Goal: Task Accomplishment & Management: Complete application form

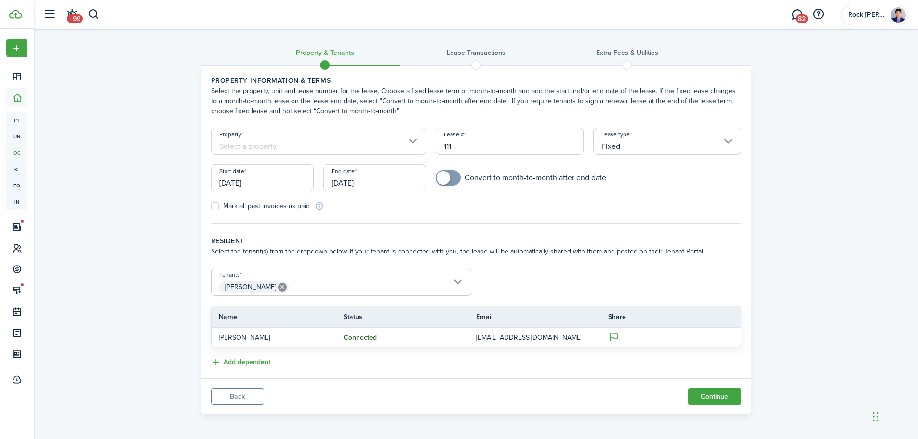
drag, startPoint x: 249, startPoint y: 384, endPoint x: 249, endPoint y: 390, distance: 5.3
click at [249, 384] on panel-main-footer "Back Continue" at bounding box center [477, 396] width 550 height 36
click at [249, 397] on button "Back" at bounding box center [237, 397] width 53 height 16
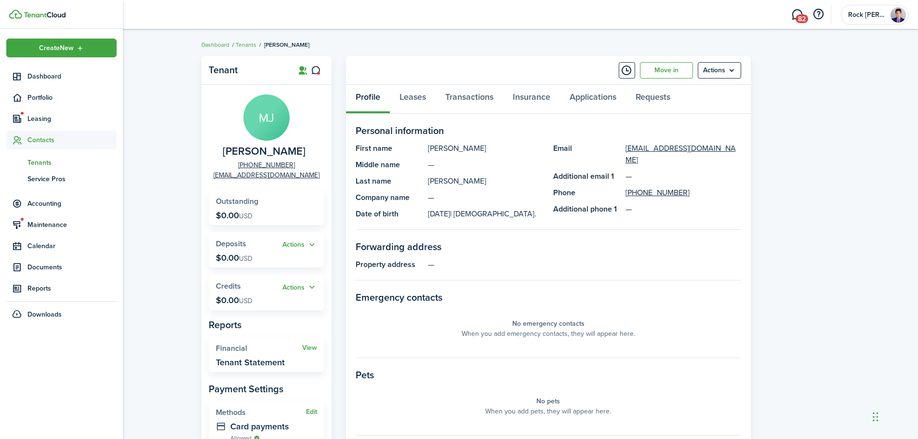
click at [49, 163] on span "Tenants" at bounding box center [71, 163] width 89 height 10
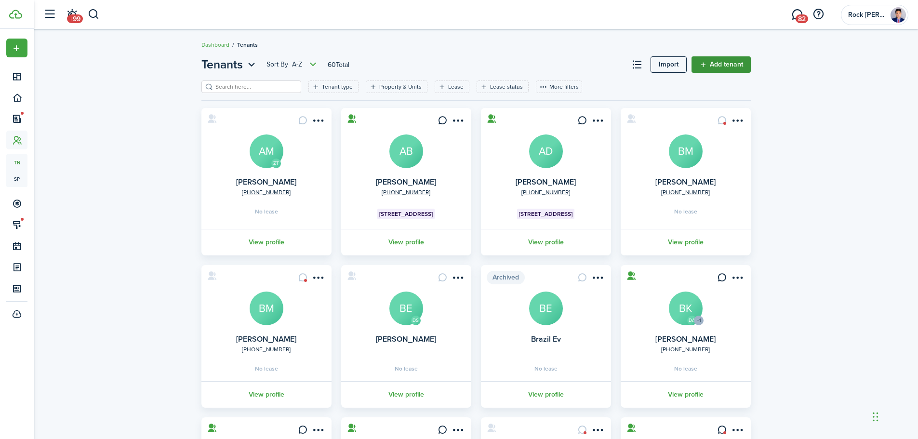
click at [738, 67] on link "Add tenant" at bounding box center [721, 64] width 59 height 16
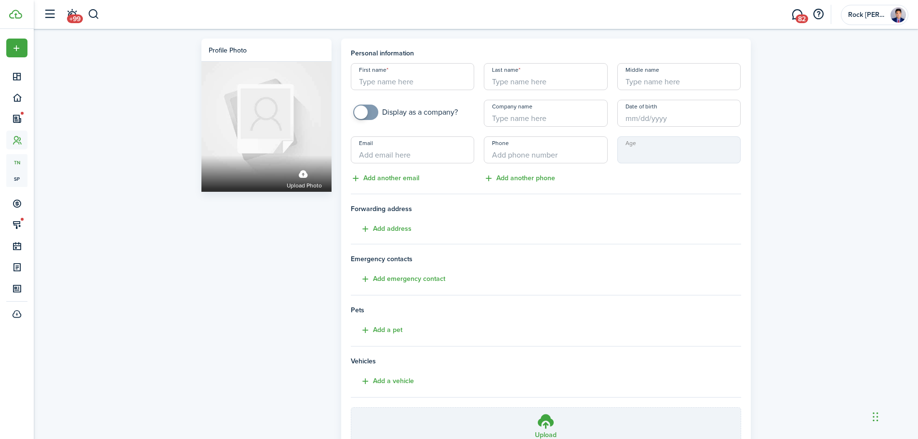
drag, startPoint x: 412, startPoint y: 81, endPoint x: 411, endPoint y: 76, distance: 4.9
click at [412, 81] on input "First name" at bounding box center [413, 76] width 124 height 27
click at [411, 76] on input "First name" at bounding box center [413, 76] width 124 height 27
type input "[PERSON_NAME]"
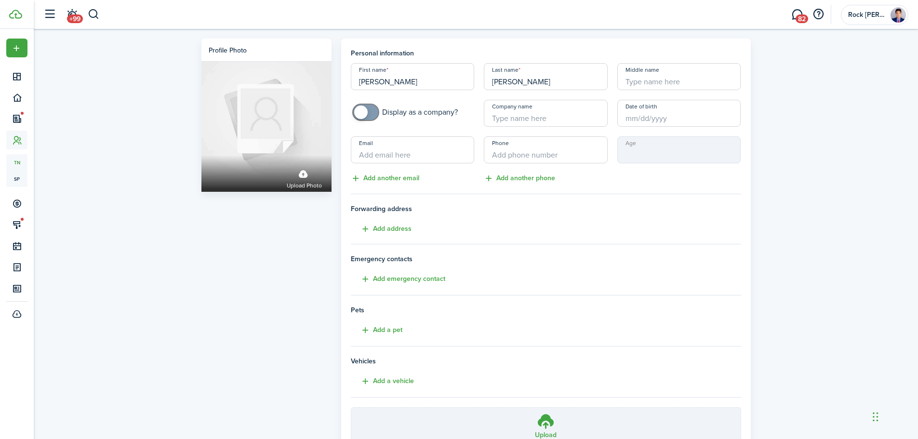
click at [652, 112] on input "Date of birth" at bounding box center [680, 113] width 124 height 27
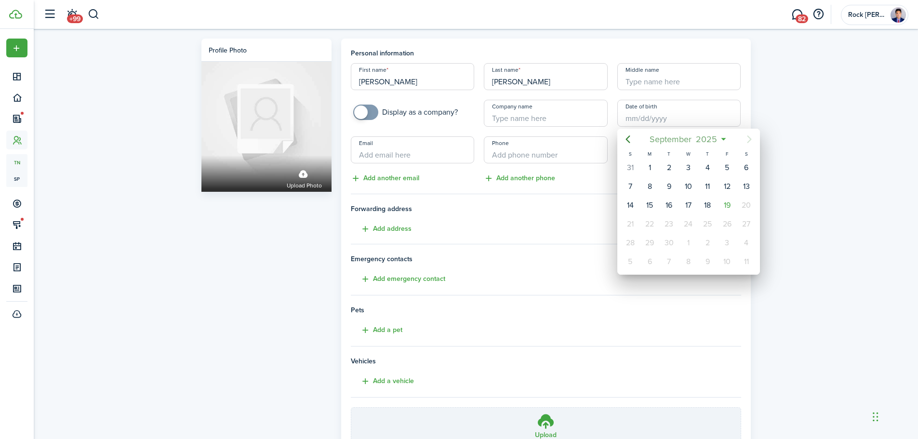
click at [660, 134] on span "September" at bounding box center [671, 139] width 46 height 17
click at [676, 140] on span "2025" at bounding box center [684, 139] width 26 height 17
click at [635, 144] on mbsc-button "Previous page" at bounding box center [628, 139] width 19 height 19
click at [652, 173] on div "2006" at bounding box center [643, 164] width 39 height 29
click at [721, 244] on div "Dec" at bounding box center [734, 255] width 39 height 29
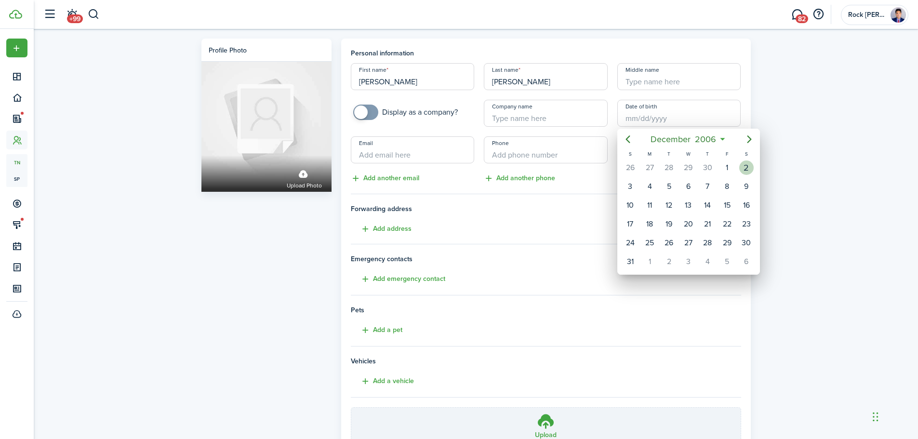
click at [742, 168] on div "2" at bounding box center [747, 168] width 14 height 14
type input "[DATE]"
type input "18"
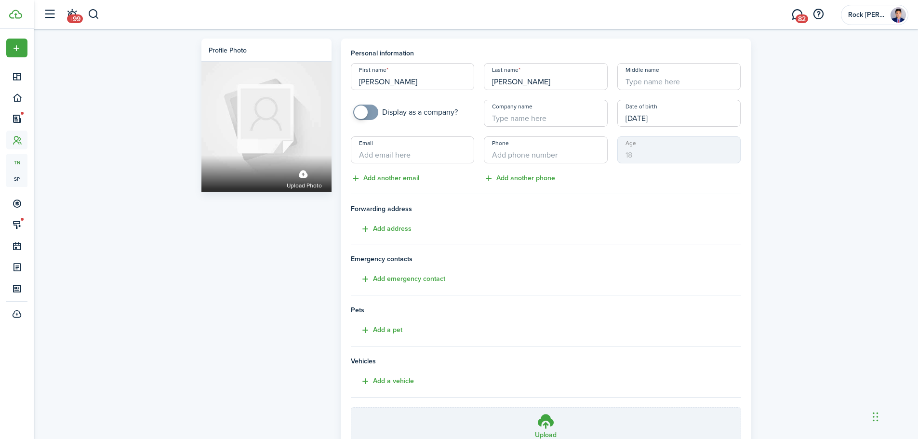
type input "+1"
drag, startPoint x: 520, startPoint y: 156, endPoint x: 526, endPoint y: 156, distance: 5.8
click at [520, 156] on input "+1" at bounding box center [546, 149] width 124 height 27
click at [378, 150] on input "Email" at bounding box center [413, 149] width 124 height 27
drag, startPoint x: 539, startPoint y: 143, endPoint x: 536, endPoint y: 154, distance: 11.5
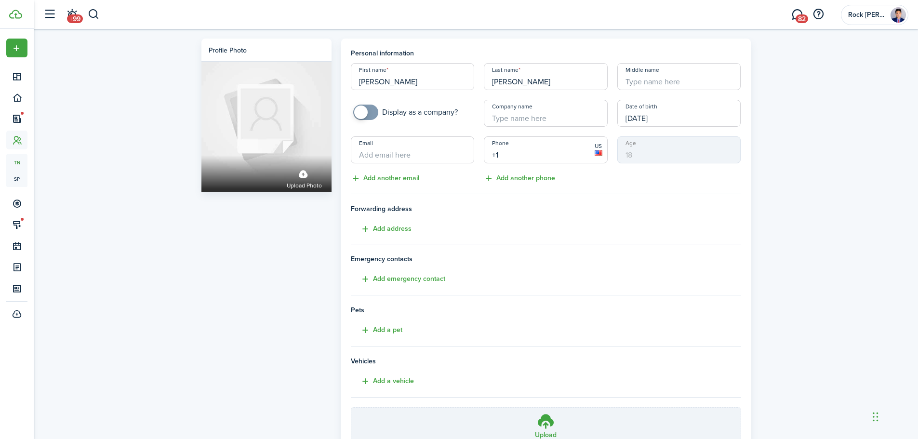
click at [538, 148] on input "+1" at bounding box center [546, 149] width 124 height 27
click at [536, 154] on input "+1" at bounding box center [546, 149] width 124 height 27
click at [443, 161] on input "Email" at bounding box center [413, 149] width 124 height 27
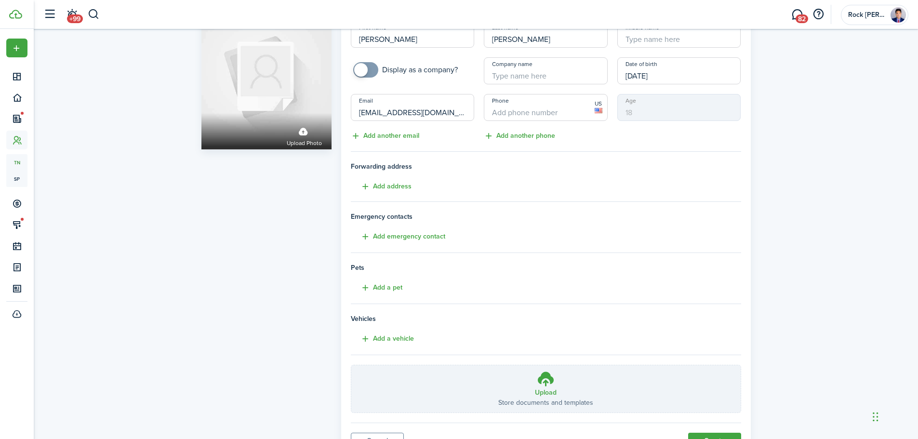
scroll to position [89, 0]
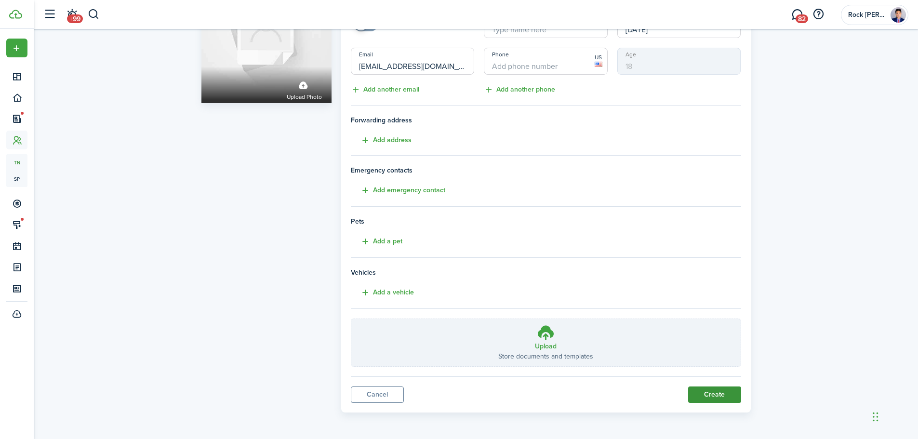
type input "[EMAIL_ADDRESS][DOMAIN_NAME]"
click at [722, 397] on button "Create" at bounding box center [715, 395] width 53 height 16
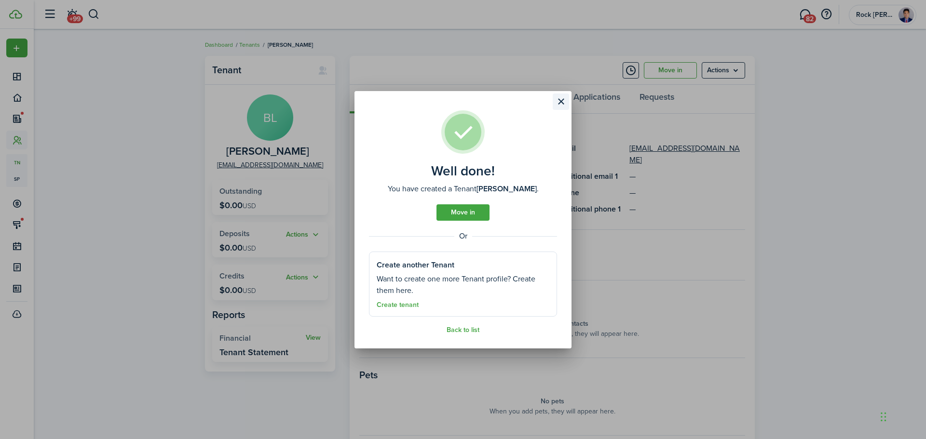
click at [561, 101] on button "Close modal" at bounding box center [561, 102] width 16 height 16
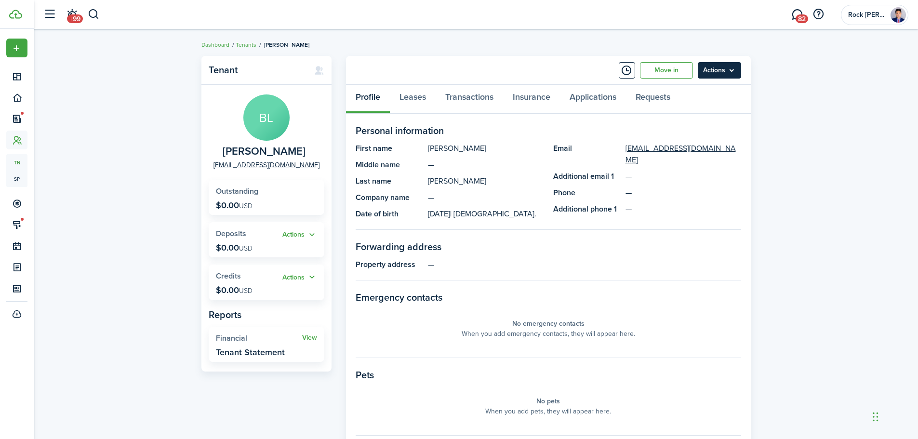
click at [733, 69] on menu-btn "Actions" at bounding box center [719, 70] width 43 height 16
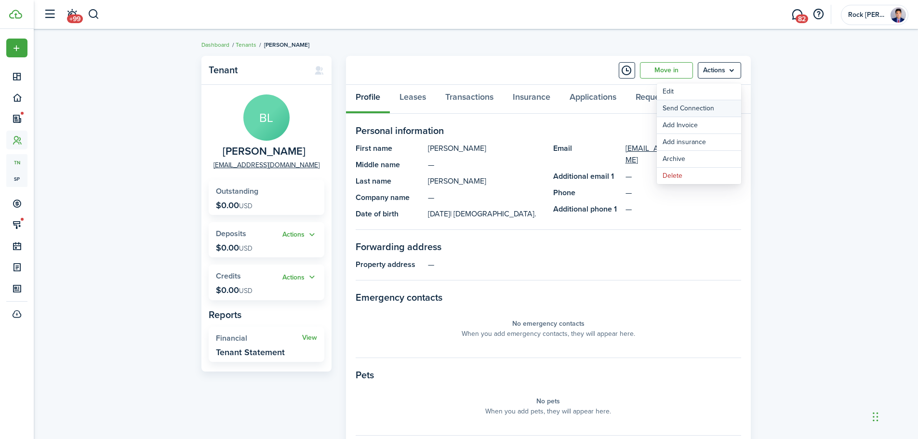
click at [719, 106] on button "Send Connection" at bounding box center [699, 108] width 84 height 16
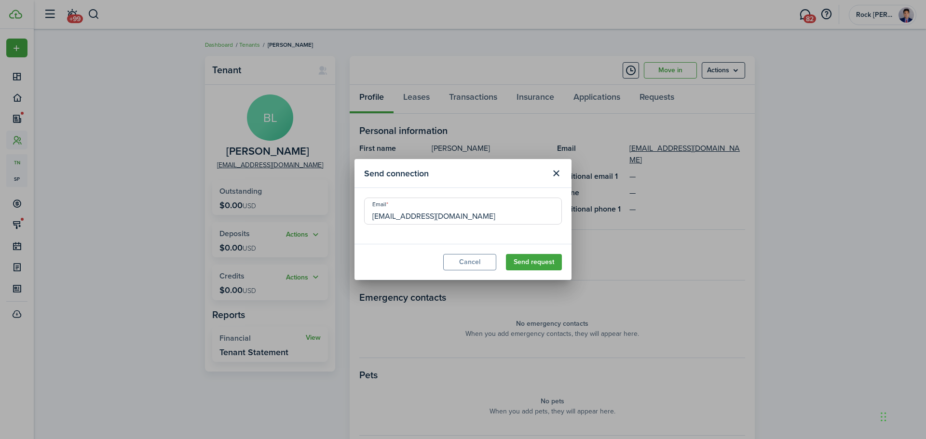
click at [544, 270] on modal-footer "Cancel Send request" at bounding box center [462, 262] width 217 height 36
click at [545, 267] on button "Send request" at bounding box center [534, 262] width 56 height 16
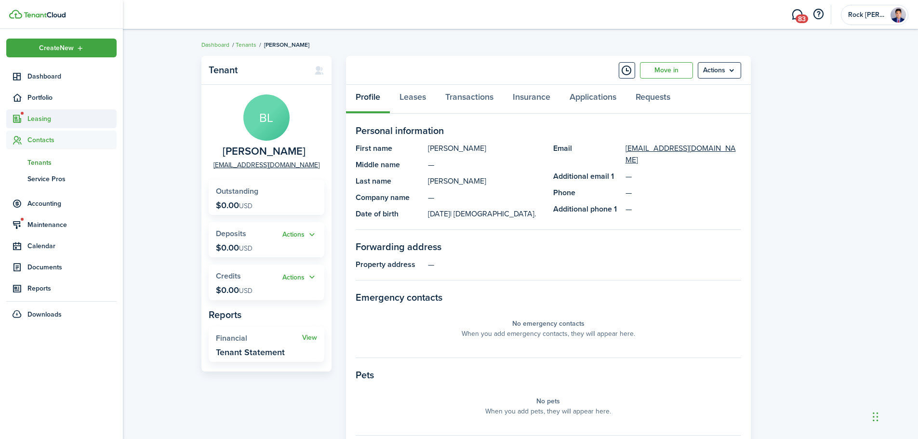
click at [50, 113] on span "Leasing" at bounding box center [61, 118] width 110 height 19
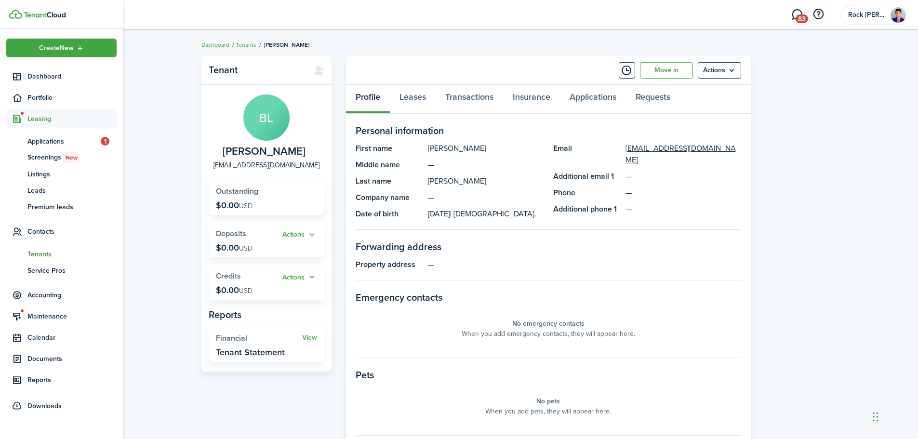
click at [52, 88] on ul "Create New Dashboard Portfolio Leasing ap Applications 1 sc Screenings New ls L…" at bounding box center [61, 227] width 110 height 377
click at [52, 94] on span "Portfolio" at bounding box center [71, 98] width 89 height 10
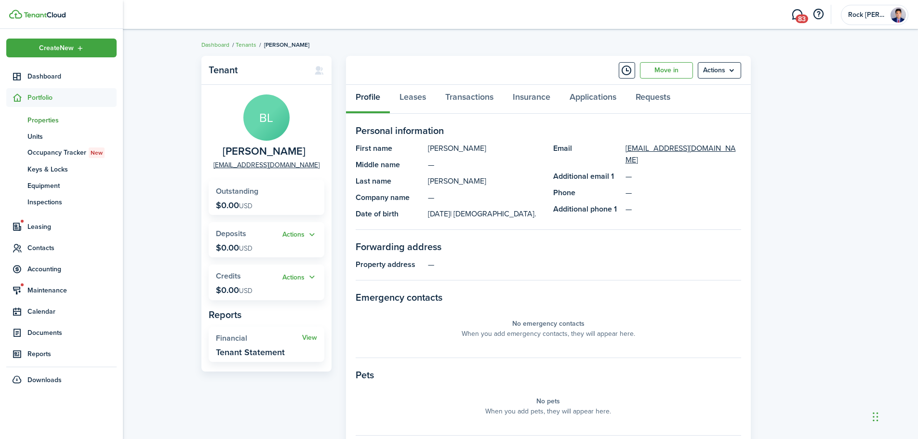
click at [50, 120] on span "Properties" at bounding box center [71, 120] width 89 height 10
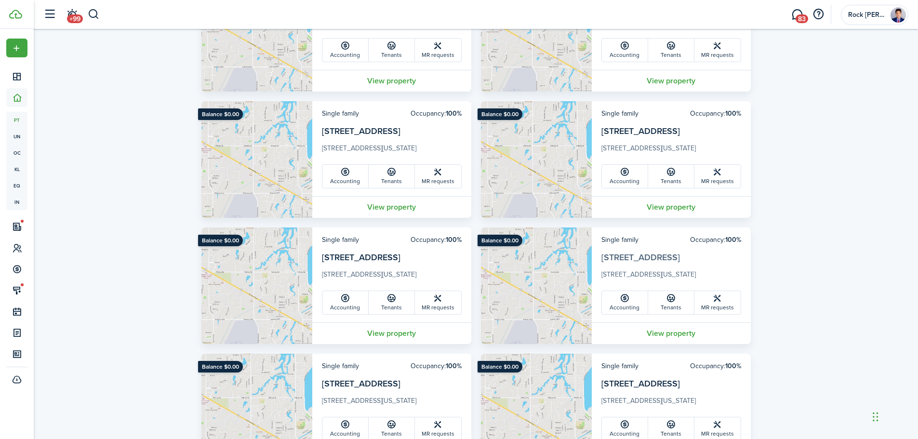
scroll to position [579, 0]
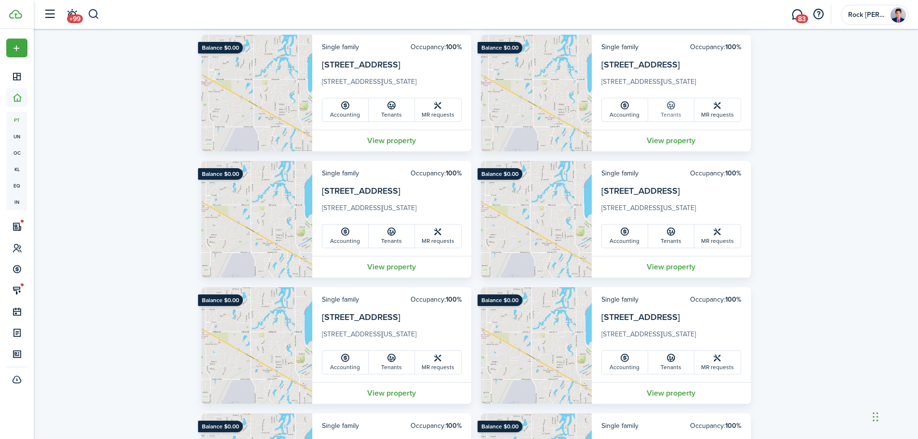
click at [677, 102] on link "Tenants" at bounding box center [671, 109] width 46 height 23
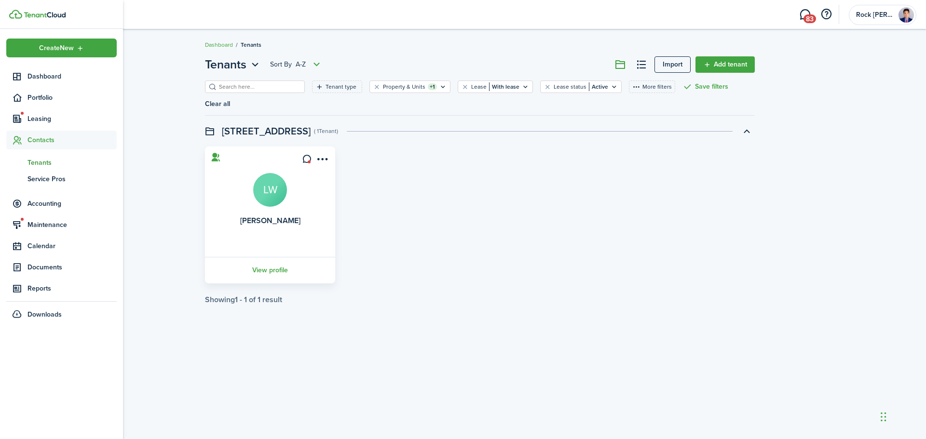
click at [35, 160] on span "Tenants" at bounding box center [71, 163] width 89 height 10
click at [39, 137] on span "Contacts" at bounding box center [71, 140] width 89 height 10
click at [44, 174] on span "Service Pros" at bounding box center [71, 179] width 89 height 10
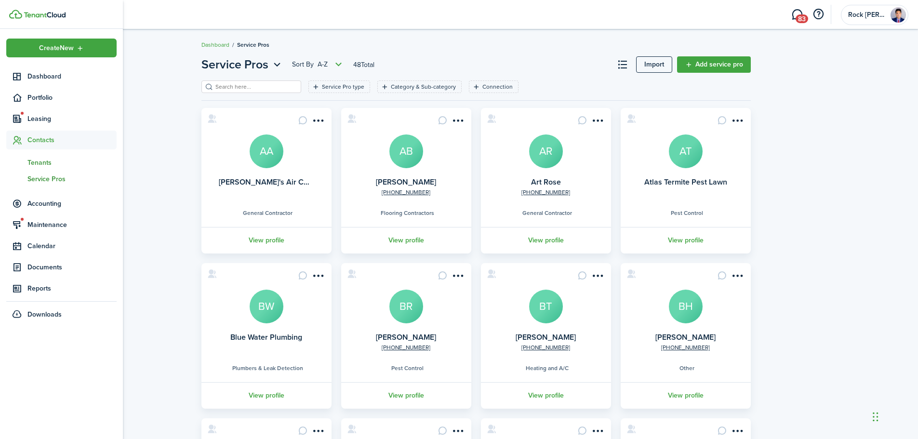
click at [46, 162] on span "Tenants" at bounding box center [71, 163] width 89 height 10
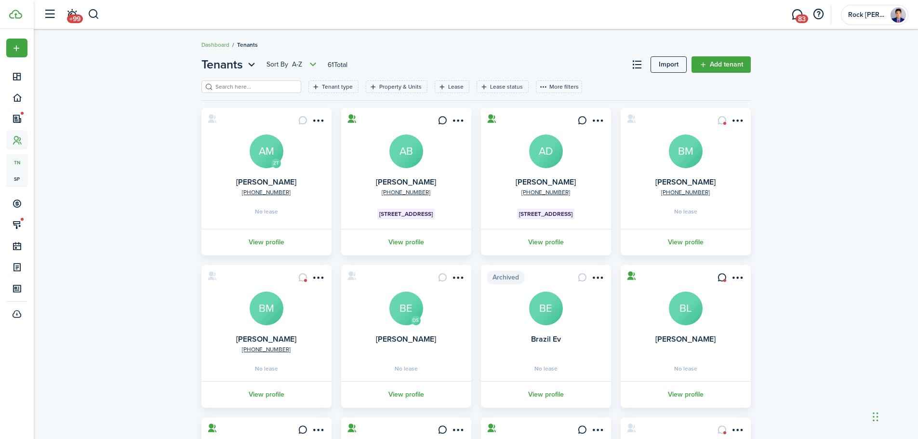
click at [257, 95] on div "Tenant type Property & Units Lease Lease status More filters Save filters Clear…" at bounding box center [477, 91] width 550 height 20
click at [257, 94] on div "Tenant type Property & Units Lease Lease status More filters Save filters Clear…" at bounding box center [477, 91] width 550 height 20
click at [259, 90] on input "search" at bounding box center [255, 86] width 85 height 9
type input "megan"
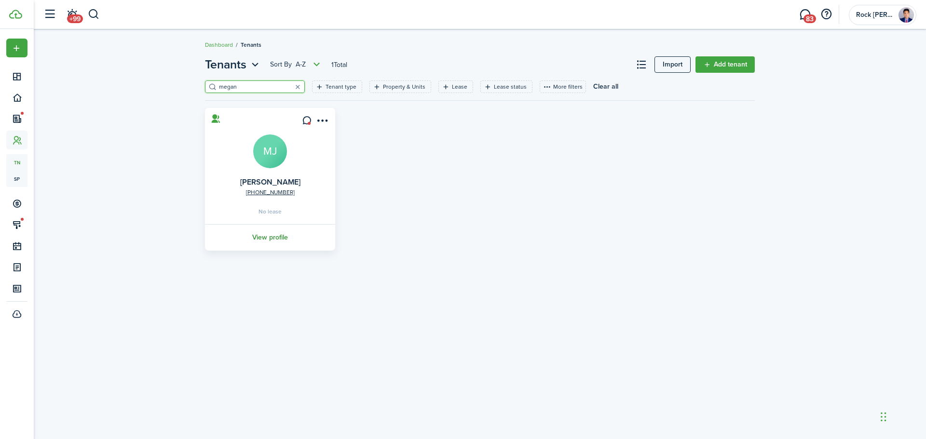
click at [257, 233] on link "View profile" at bounding box center [269, 237] width 133 height 27
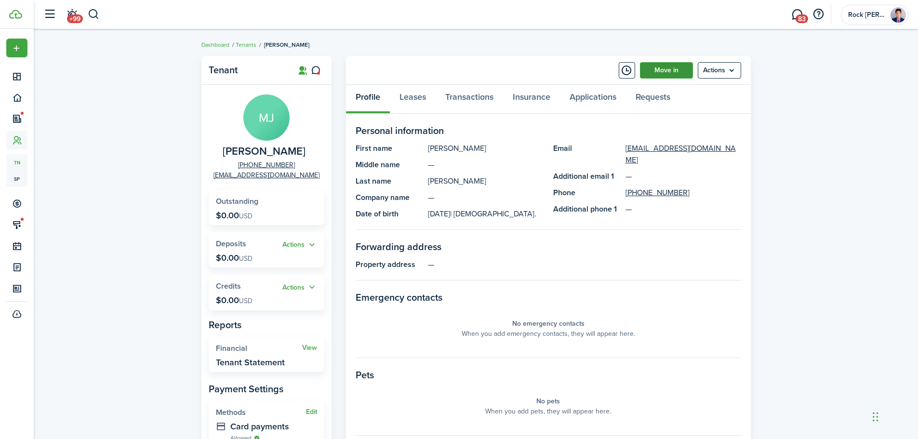
click at [662, 70] on link "Move in" at bounding box center [666, 70] width 53 height 16
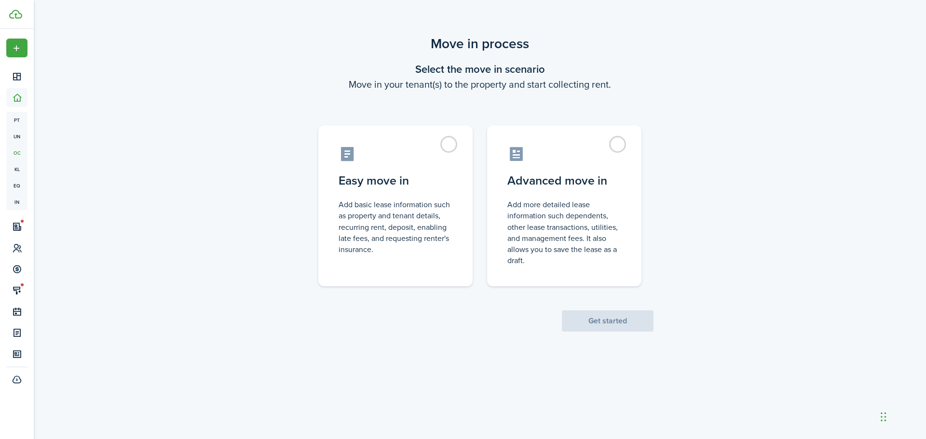
click at [677, 142] on div "Move in process Select the move in scenario Move in your tenant(s) to the prope…" at bounding box center [480, 183] width 892 height 308
drag, startPoint x: 555, startPoint y: 185, endPoint x: 600, endPoint y: 186, distance: 44.9
click at [555, 186] on control-radio-card-title "Advanced move in" at bounding box center [564, 178] width 114 height 17
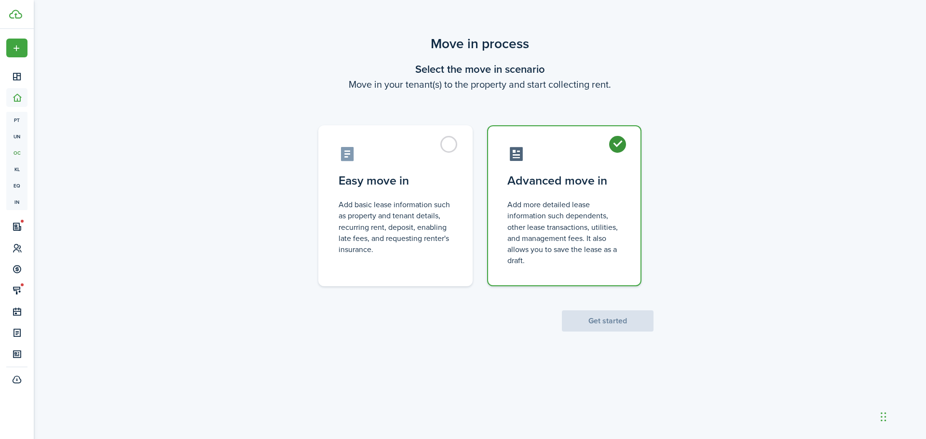
radio input "true"
click at [610, 314] on button "Get started" at bounding box center [608, 321] width 92 height 21
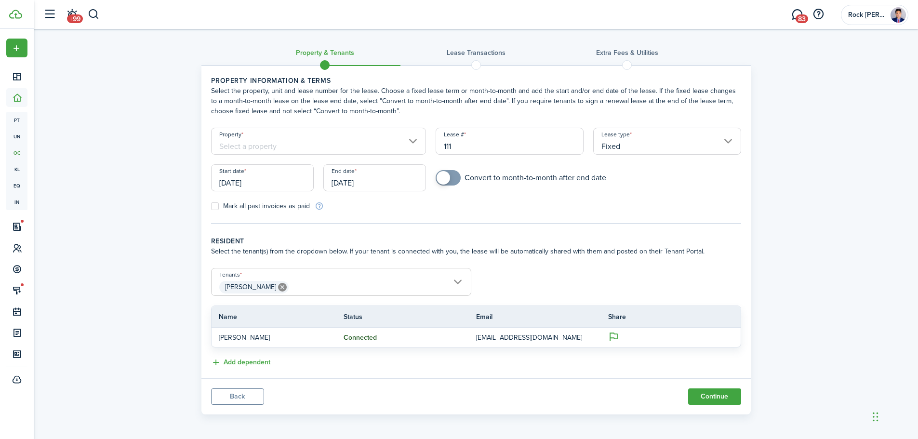
click at [314, 153] on input "Property" at bounding box center [319, 141] width 216 height 27
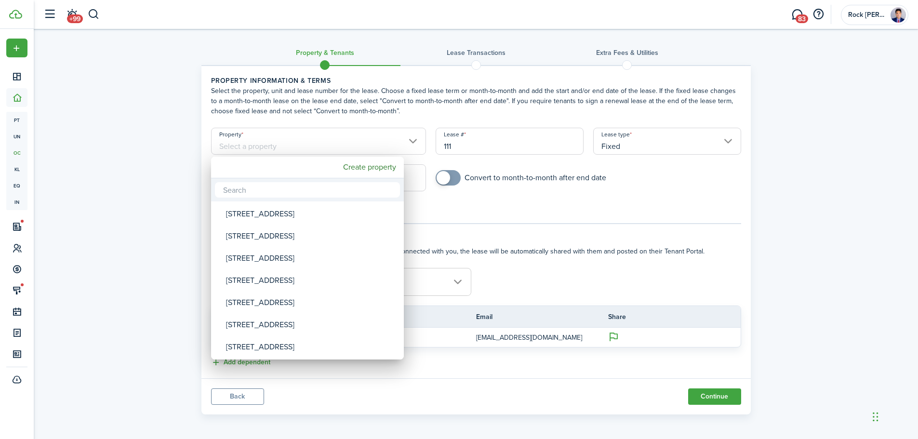
click at [314, 145] on div at bounding box center [459, 220] width 1073 height 594
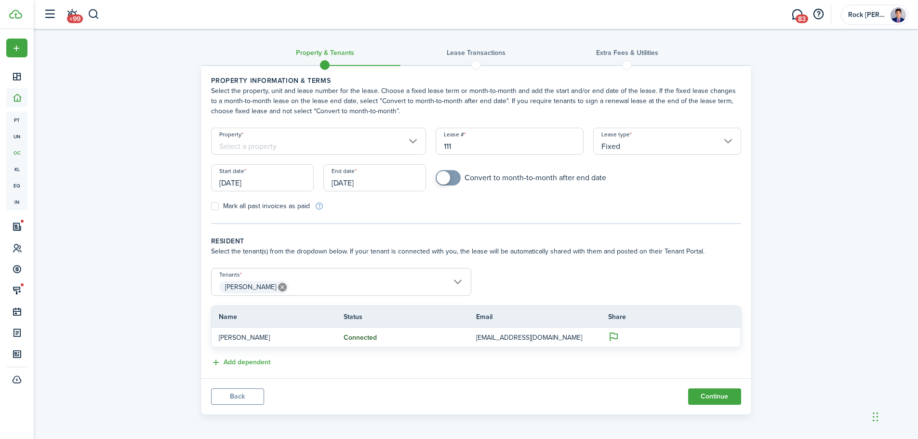
drag, startPoint x: 351, startPoint y: 159, endPoint x: 356, endPoint y: 145, distance: 15.0
click at [351, 159] on div "Property" at bounding box center [318, 146] width 225 height 37
click at [356, 145] on input "Property" at bounding box center [319, 141] width 216 height 27
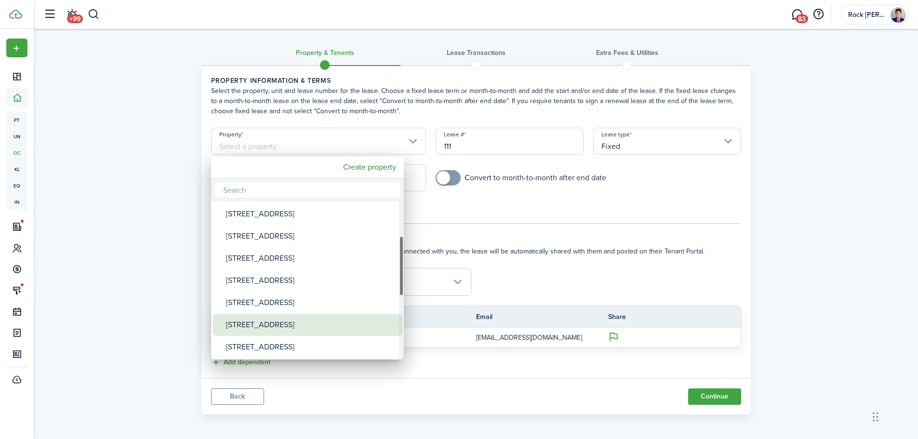
click at [280, 326] on div "[STREET_ADDRESS]" at bounding box center [311, 325] width 171 height 22
type input "[STREET_ADDRESS]"
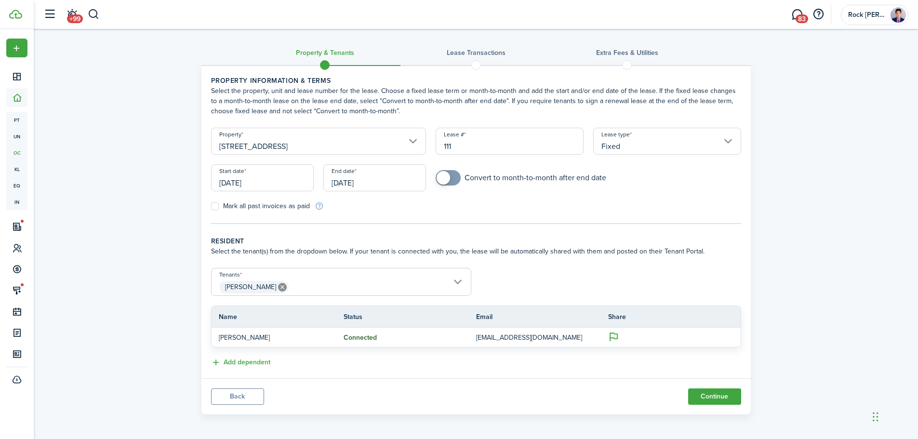
click at [273, 195] on div "Start date [DATE]" at bounding box center [262, 182] width 112 height 37
click at [280, 189] on input "[DATE]" at bounding box center [262, 177] width 103 height 27
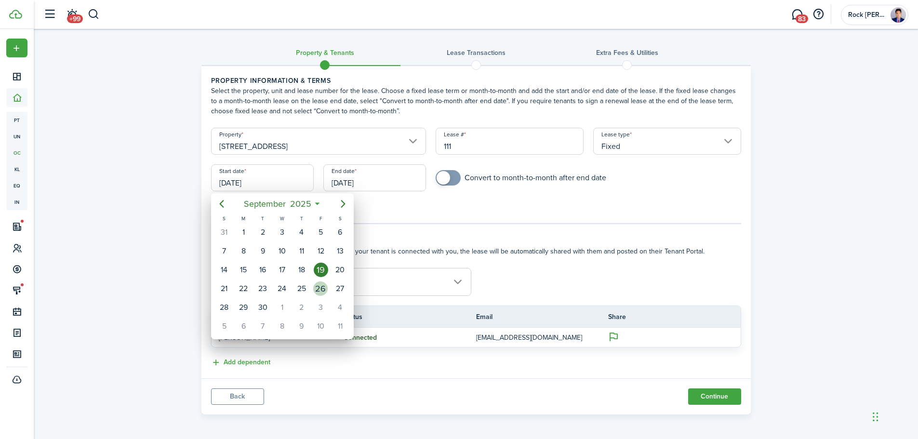
click at [321, 290] on div "26" at bounding box center [320, 289] width 14 height 14
type input "[DATE]"
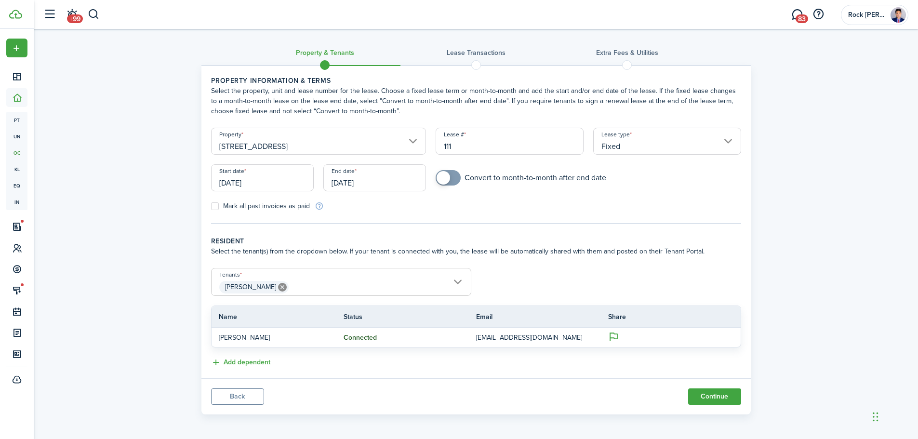
click at [370, 187] on input "[DATE]" at bounding box center [375, 177] width 103 height 27
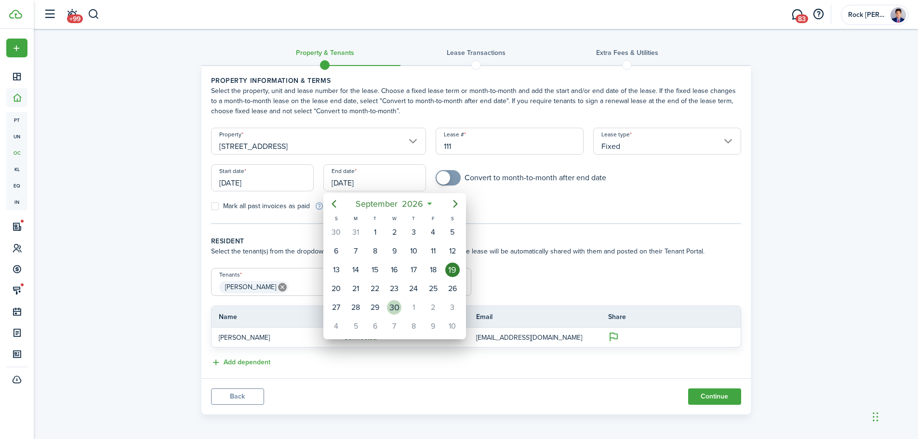
click at [393, 306] on div "30" at bounding box center [394, 307] width 14 height 14
type input "[DATE]"
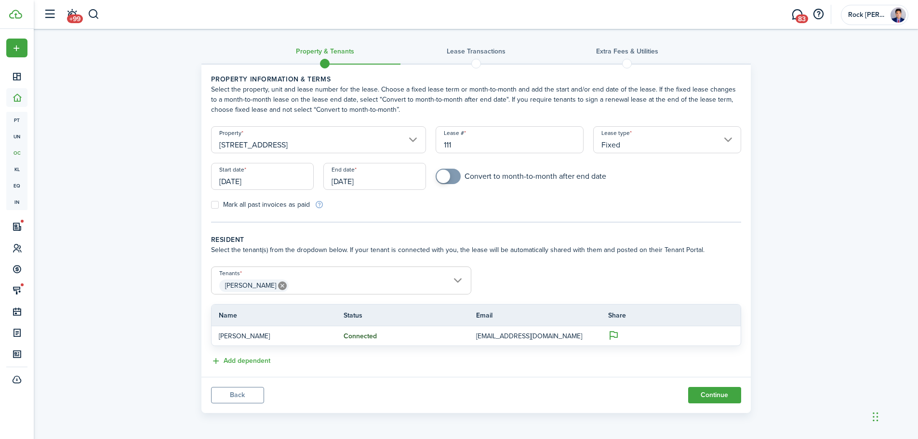
scroll to position [2, 0]
click at [368, 271] on input "[PERSON_NAME]" at bounding box center [341, 273] width 259 height 12
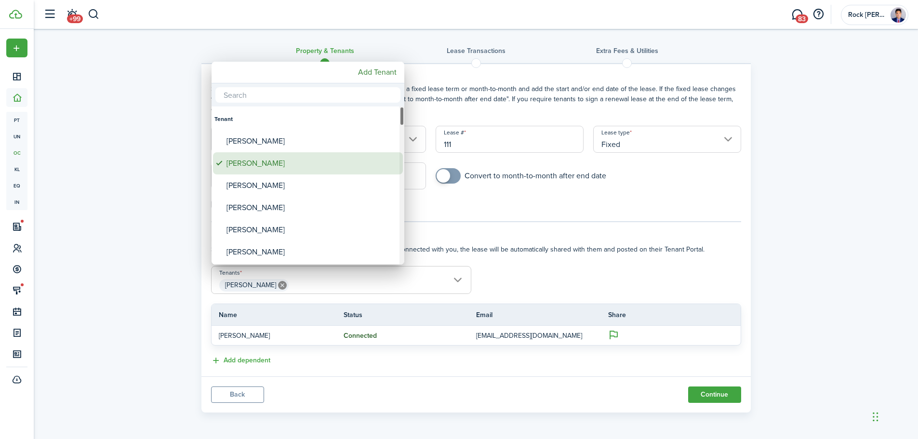
click at [240, 152] on div "[PERSON_NAME]" at bounding box center [312, 163] width 171 height 22
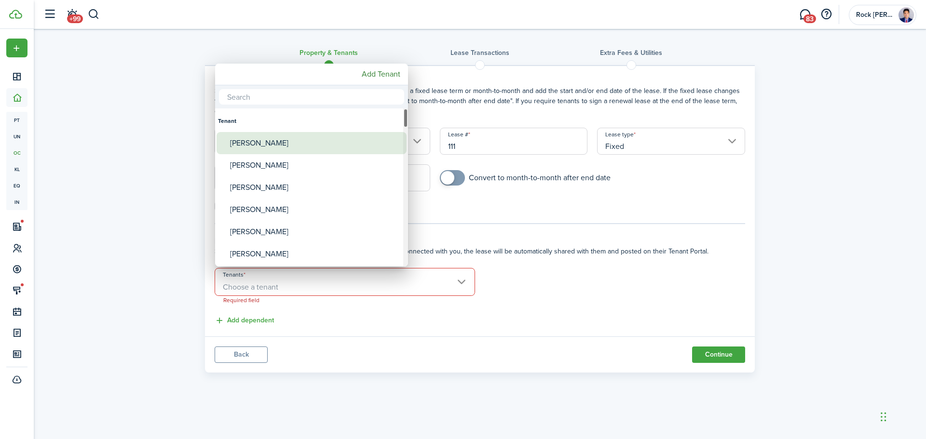
click at [242, 149] on div "[PERSON_NAME]" at bounding box center [315, 143] width 171 height 22
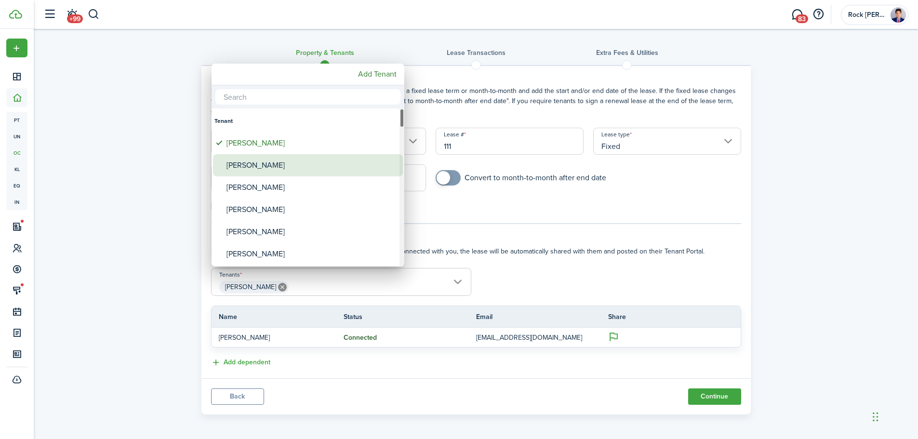
click at [242, 161] on div "[PERSON_NAME]" at bounding box center [312, 165] width 171 height 22
type input "[PERSON_NAME], [PERSON_NAME]"
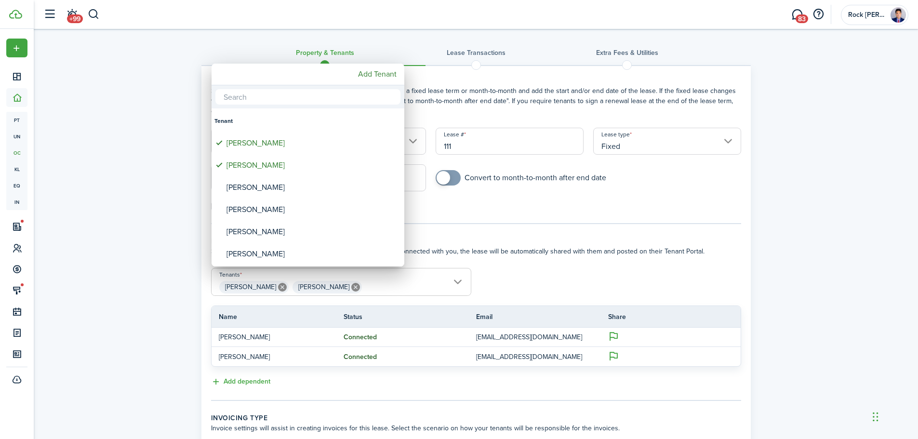
click at [181, 286] on div at bounding box center [459, 220] width 1073 height 594
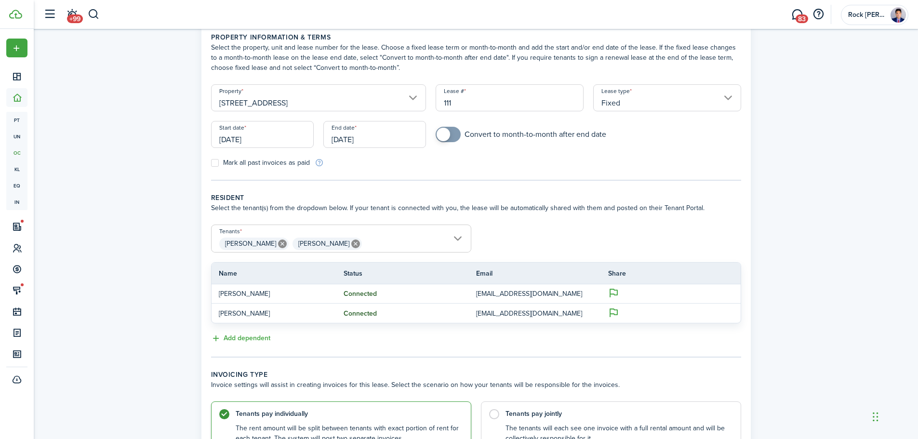
scroll to position [129, 0]
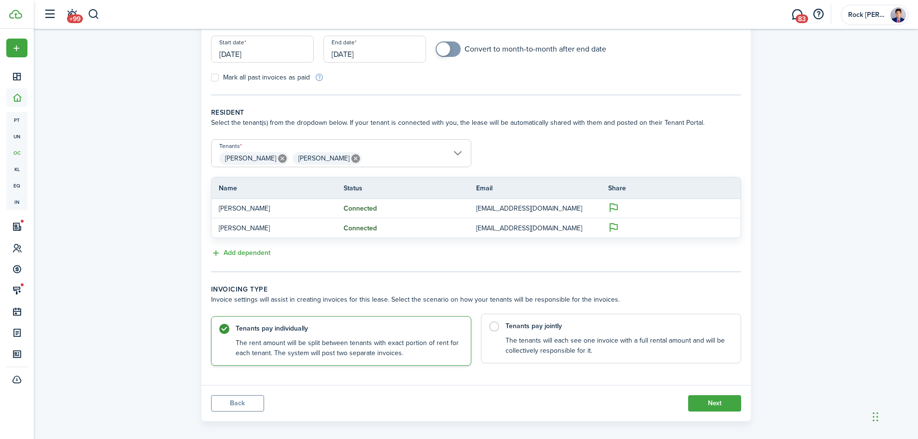
click at [625, 335] on label "Tenants pay jointly The tenants will each see one invoice with a full rental am…" at bounding box center [611, 339] width 260 height 50
radio input "false"
radio input "true"
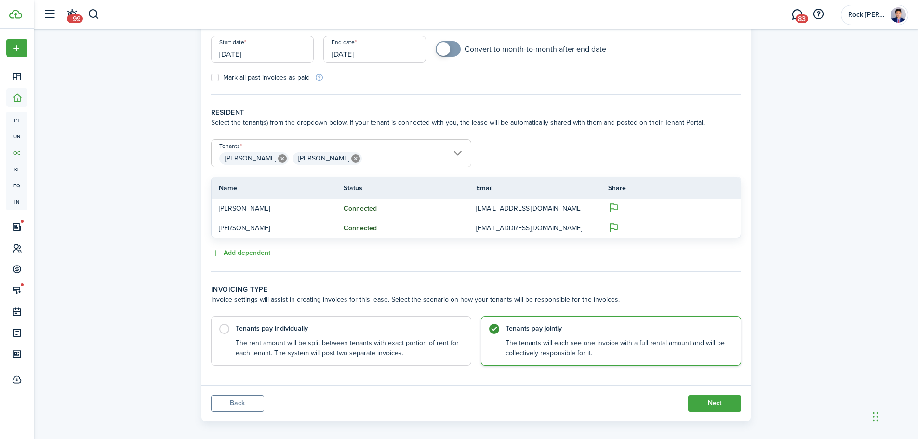
click at [747, 415] on panel-main-footer "Back Next" at bounding box center [477, 403] width 550 height 36
click at [741, 405] on button "Next" at bounding box center [715, 403] width 53 height 16
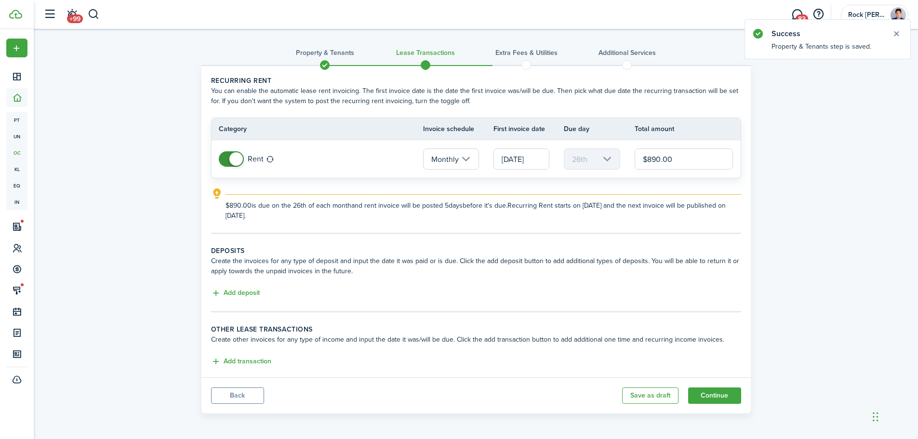
click at [660, 163] on input "$890.00" at bounding box center [684, 159] width 99 height 21
click at [512, 161] on input "[DATE]" at bounding box center [522, 159] width 56 height 21
type input "$1,250.00"
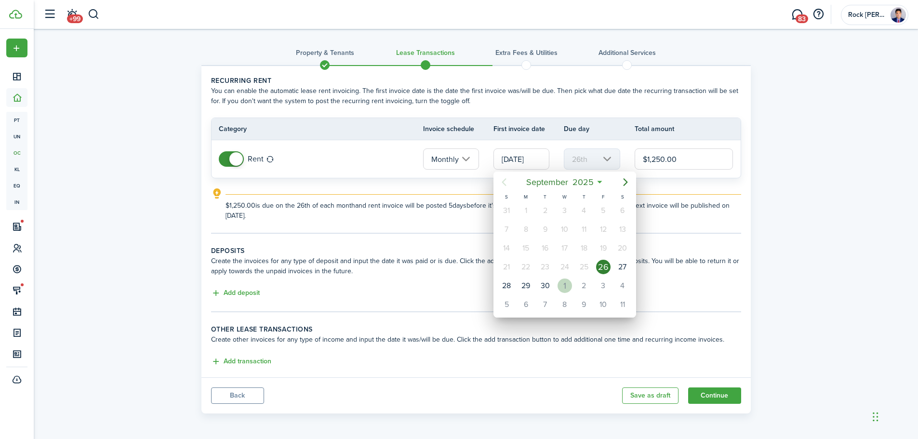
click at [568, 284] on div "1" at bounding box center [565, 286] width 14 height 14
type input "[DATE]"
type input "1st"
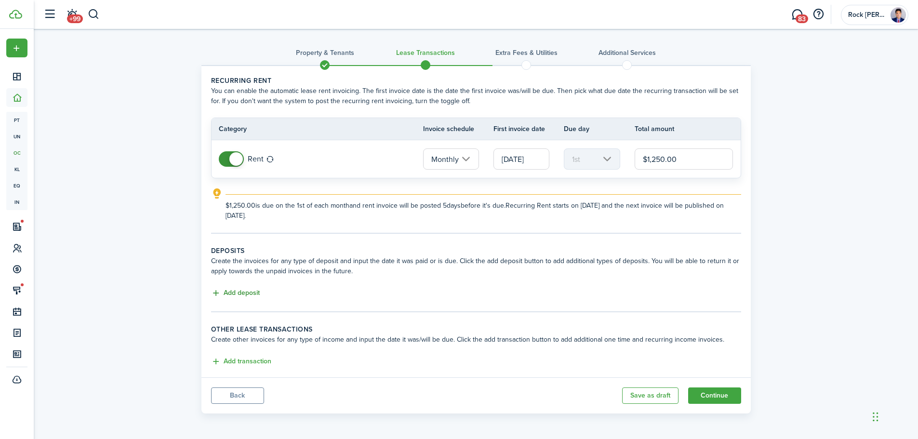
click at [244, 292] on button "Add deposit" at bounding box center [235, 293] width 49 height 11
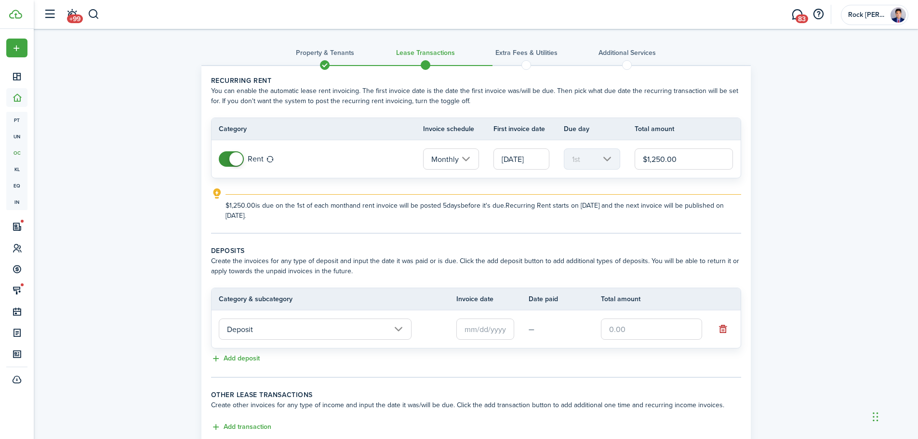
click at [337, 331] on input "Deposit" at bounding box center [315, 329] width 193 height 21
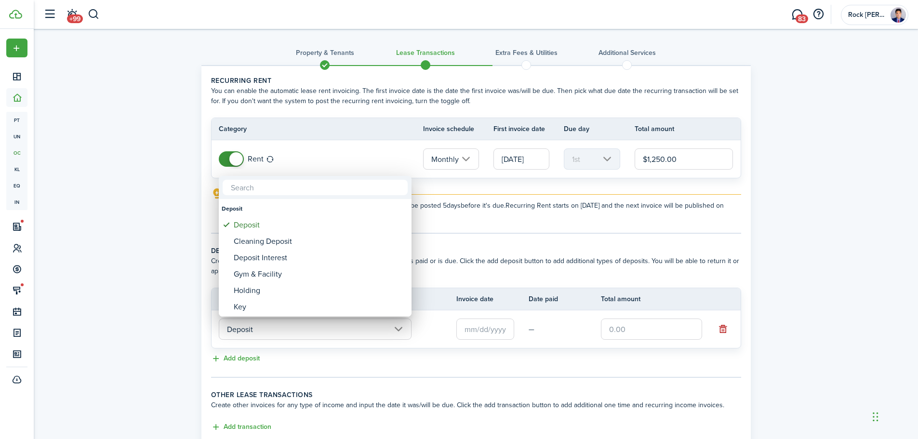
click at [546, 345] on div at bounding box center [459, 220] width 1073 height 594
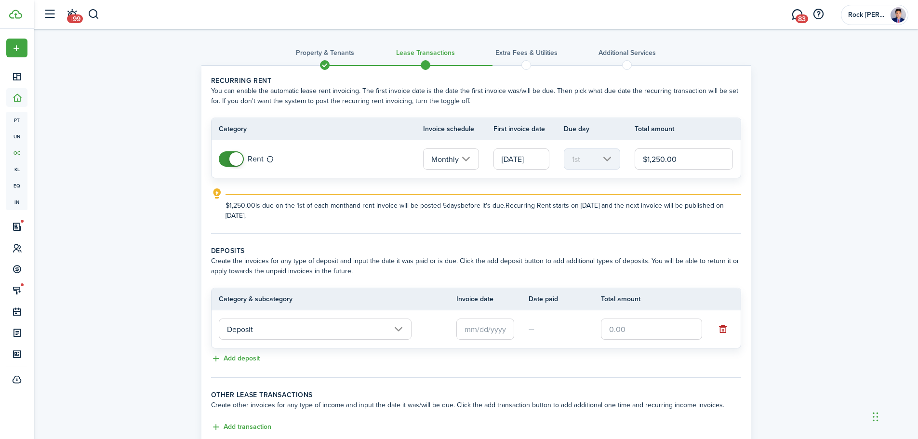
click at [529, 337] on td "—" at bounding box center [565, 329] width 72 height 15
click at [519, 333] on td at bounding box center [493, 329] width 72 height 26
click at [515, 332] on td at bounding box center [493, 329] width 72 height 26
click at [509, 329] on input "text" at bounding box center [486, 329] width 58 height 21
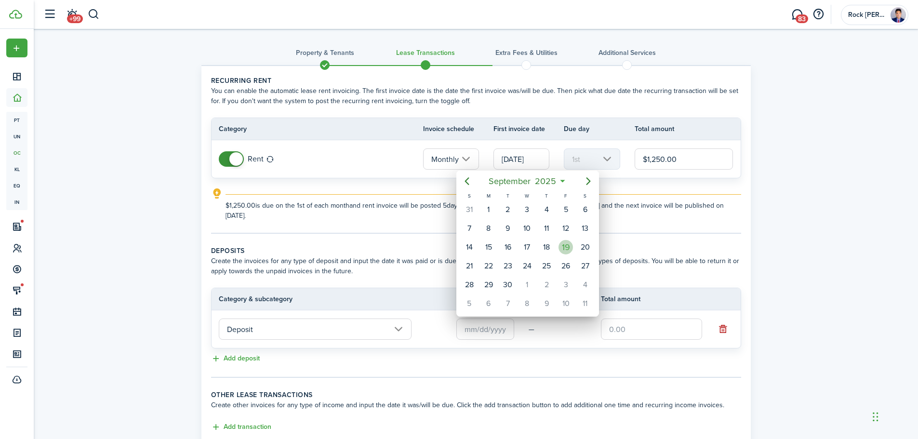
click at [565, 245] on div "19" at bounding box center [566, 247] width 14 height 14
type input "[DATE]"
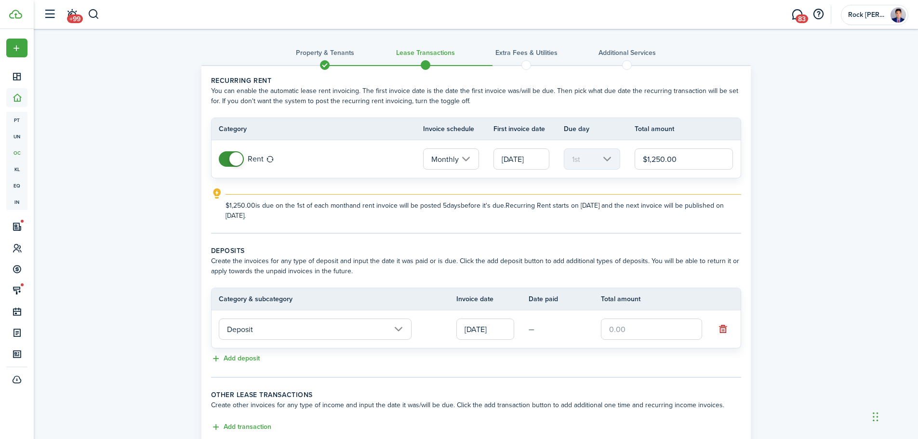
click at [621, 327] on input "text" at bounding box center [651, 329] width 101 height 21
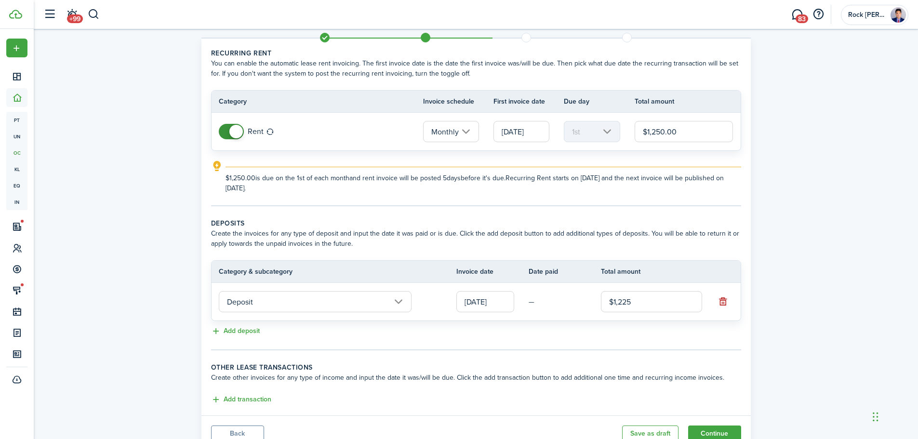
scroll to position [67, 0]
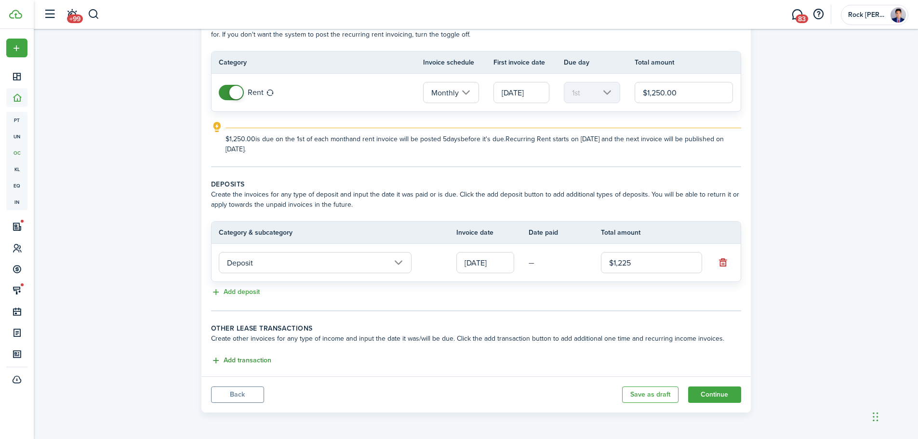
type input "$1,225.00"
click at [245, 361] on button "Add transaction" at bounding box center [241, 360] width 60 height 11
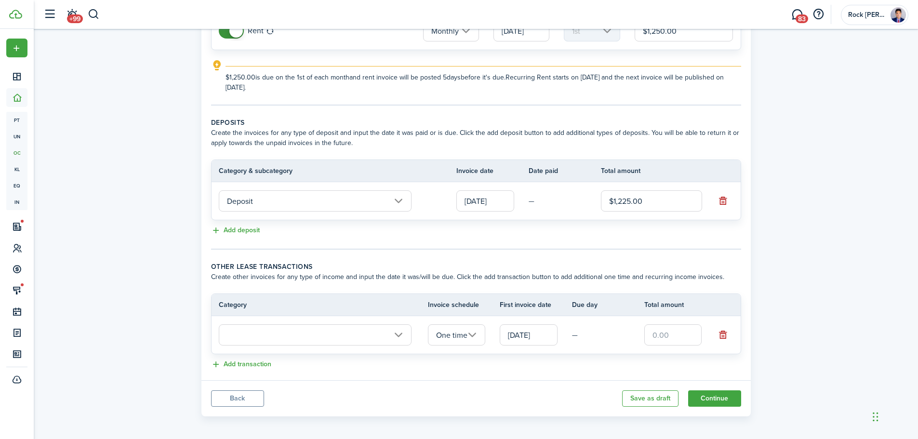
scroll to position [131, 0]
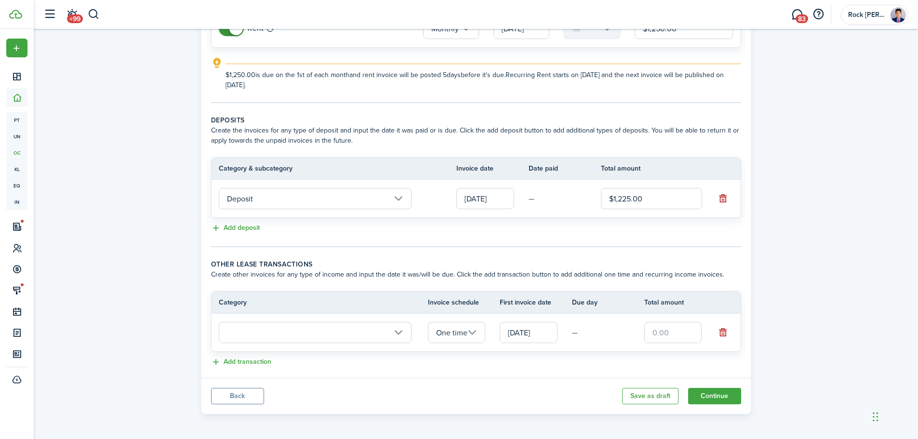
click at [305, 326] on input "text" at bounding box center [315, 332] width 193 height 21
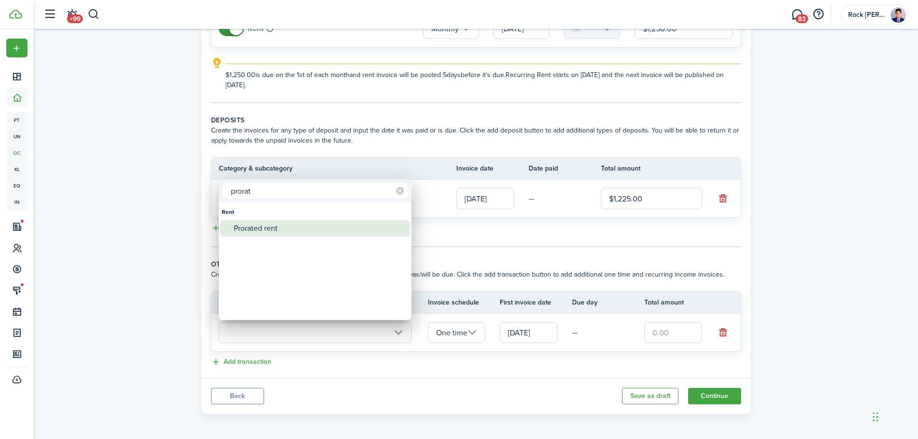
type input "prorat"
click at [255, 221] on div "Prorated rent" at bounding box center [319, 228] width 171 height 16
type input "Rent / Prorated rent"
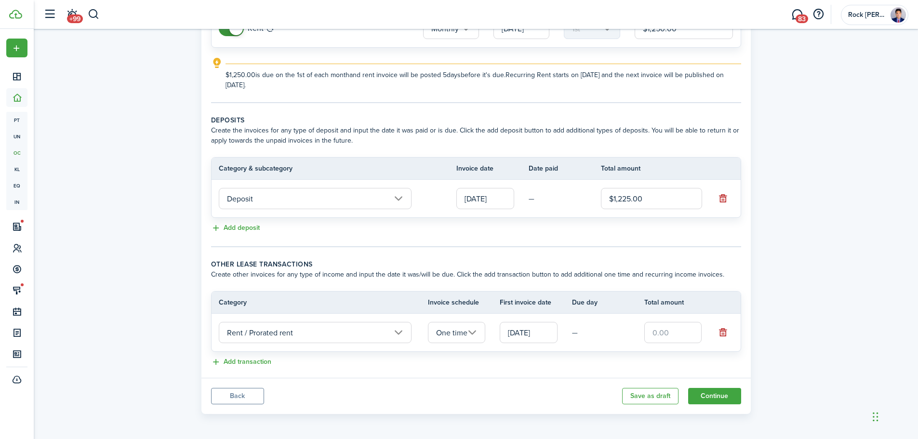
drag, startPoint x: 651, startPoint y: 334, endPoint x: 660, endPoint y: 330, distance: 9.3
click at [658, 332] on input "text" at bounding box center [674, 332] width 58 height 21
click at [544, 341] on input "[DATE]" at bounding box center [529, 332] width 58 height 21
type input "$208.00"
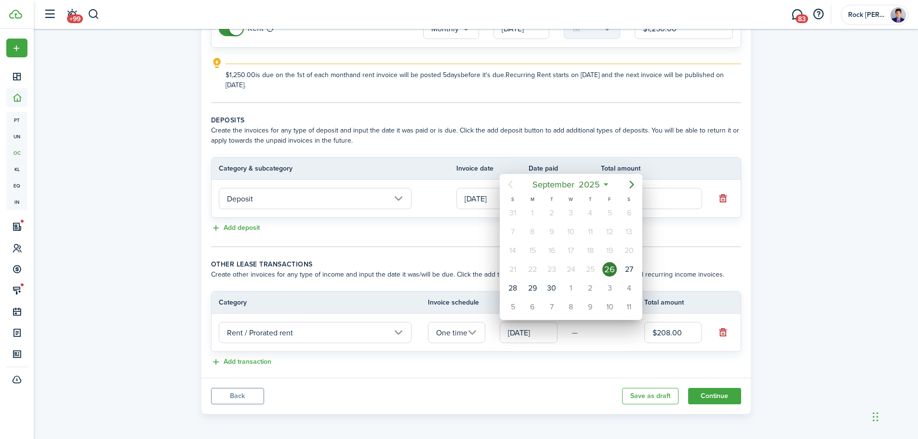
click at [607, 270] on div "26" at bounding box center [610, 269] width 14 height 14
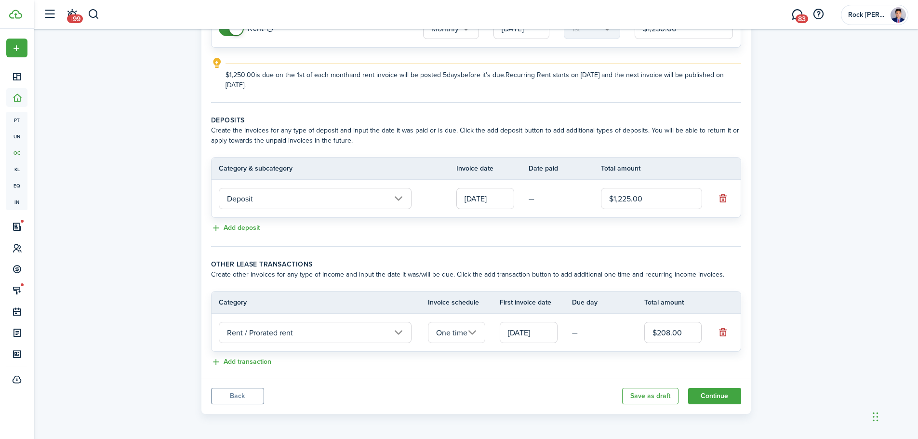
click at [271, 361] on div "Add transaction" at bounding box center [476, 363] width 530 height 12
click at [267, 361] on button "Add transaction" at bounding box center [241, 362] width 60 height 11
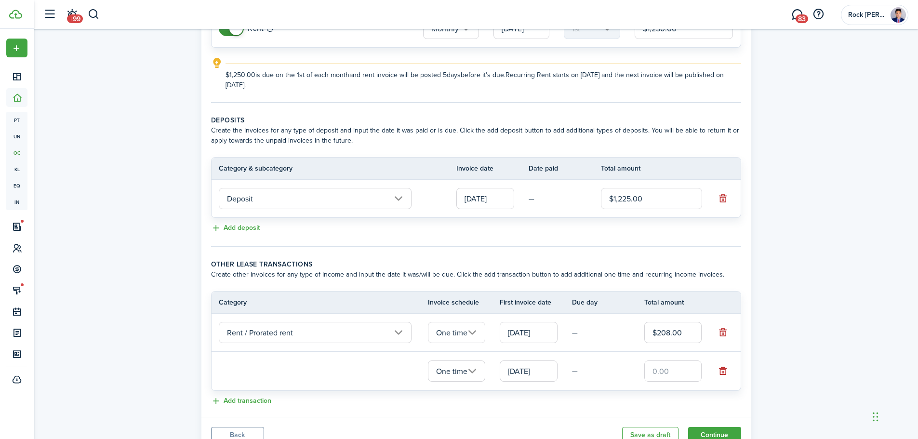
click at [273, 367] on loading-skeleton at bounding box center [315, 371] width 193 height 22
click at [273, 378] on input "text" at bounding box center [315, 370] width 193 height 21
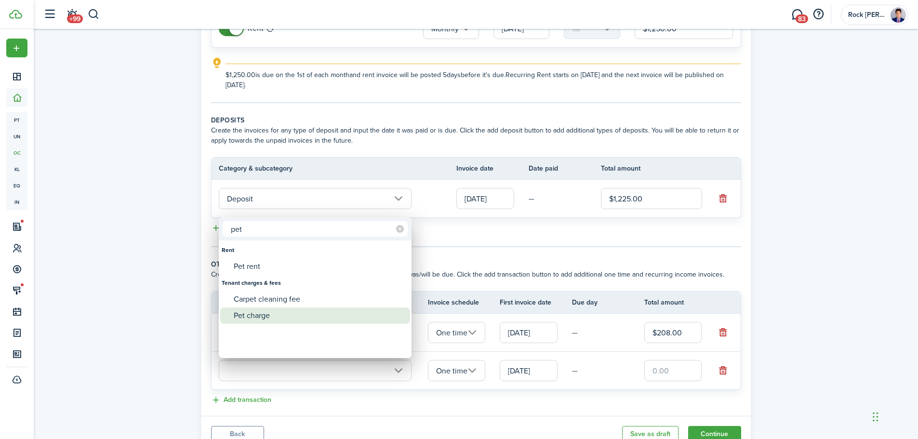
type input "pet"
click at [304, 316] on div "Pet charge" at bounding box center [319, 316] width 171 height 16
type input "Tenant charges & fees / Pet charge"
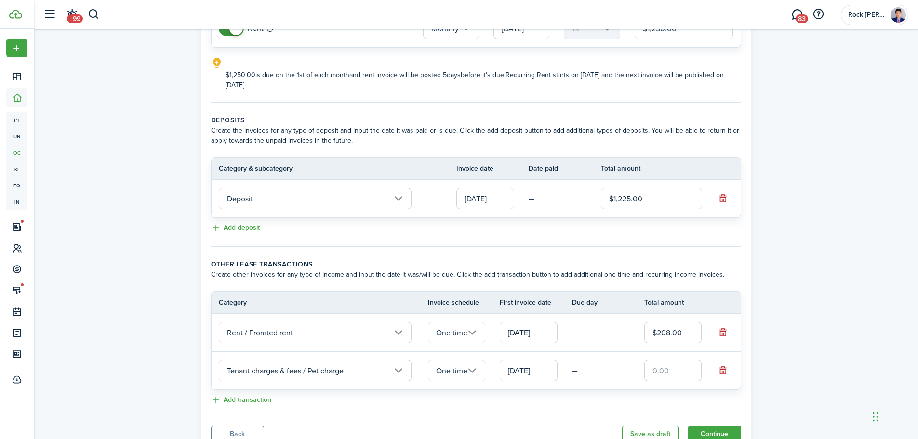
click at [538, 372] on input "[DATE]" at bounding box center [529, 370] width 58 height 21
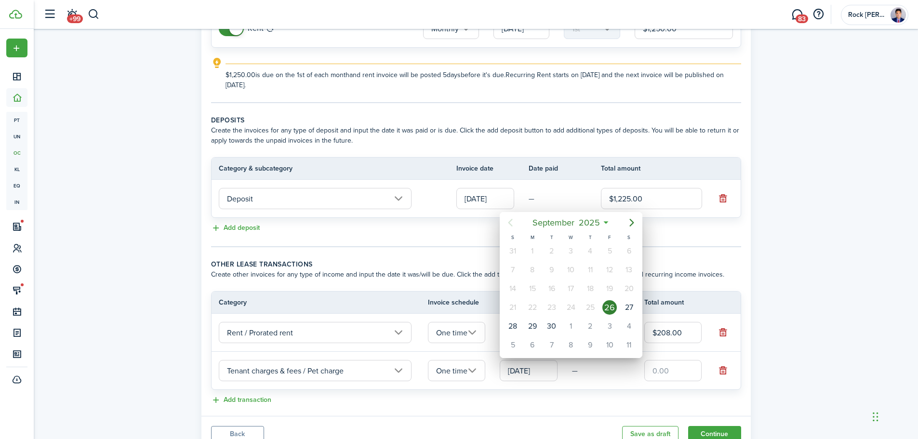
click at [604, 372] on div at bounding box center [459, 220] width 1073 height 594
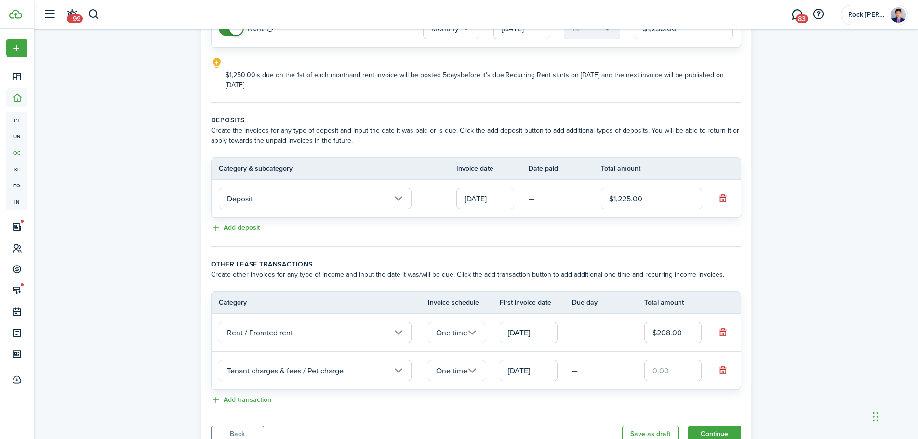
click at [661, 367] on input "text" at bounding box center [674, 370] width 58 height 21
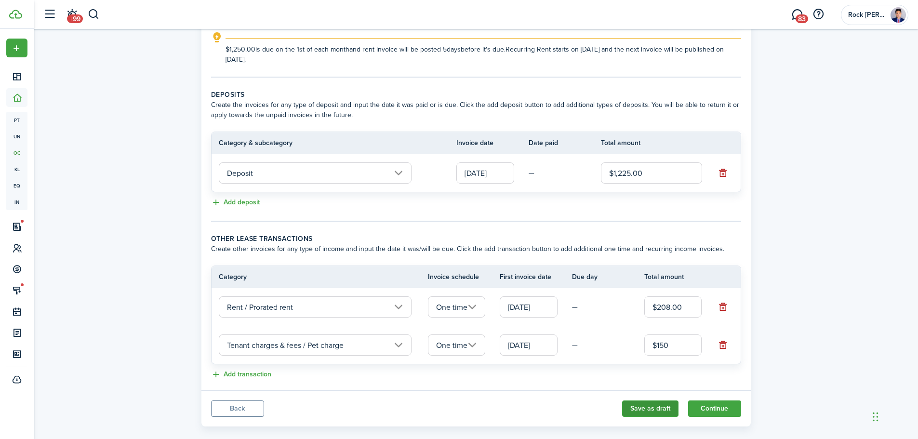
scroll to position [170, 0]
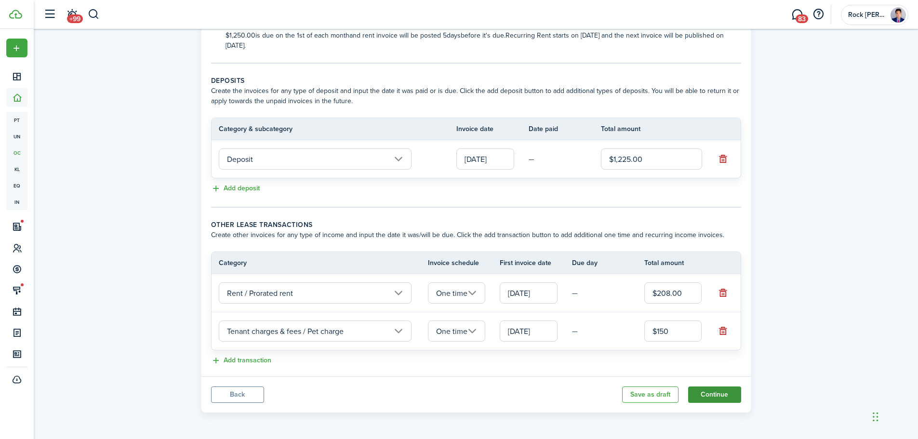
type input "$150.00"
click at [716, 394] on button "Continue" at bounding box center [715, 395] width 53 height 16
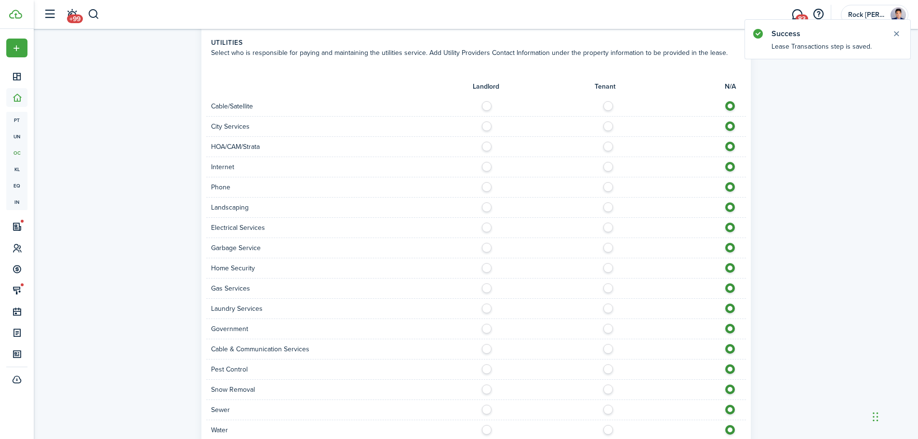
scroll to position [624, 0]
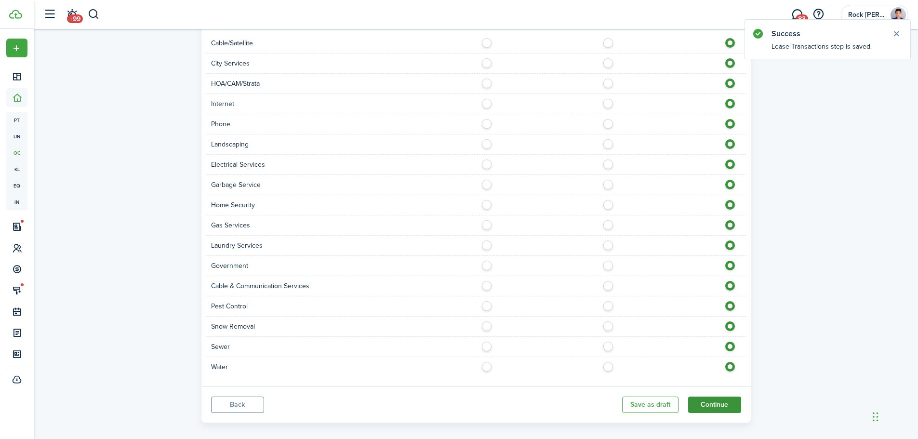
click at [708, 397] on button "Continue" at bounding box center [715, 405] width 53 height 16
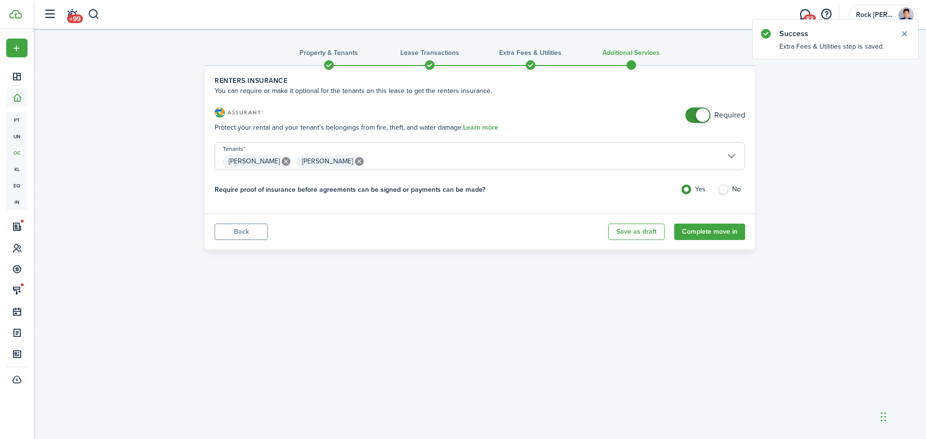
click at [725, 189] on label "No" at bounding box center [730, 192] width 27 height 14
radio input "false"
radio input "true"
checkbox input "false"
click at [702, 120] on span at bounding box center [698, 115] width 10 height 15
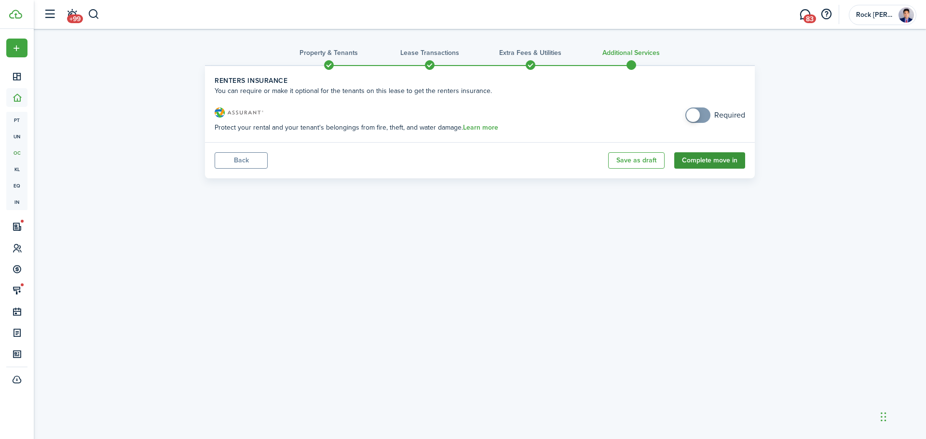
click at [713, 166] on button "Complete move in" at bounding box center [709, 160] width 71 height 16
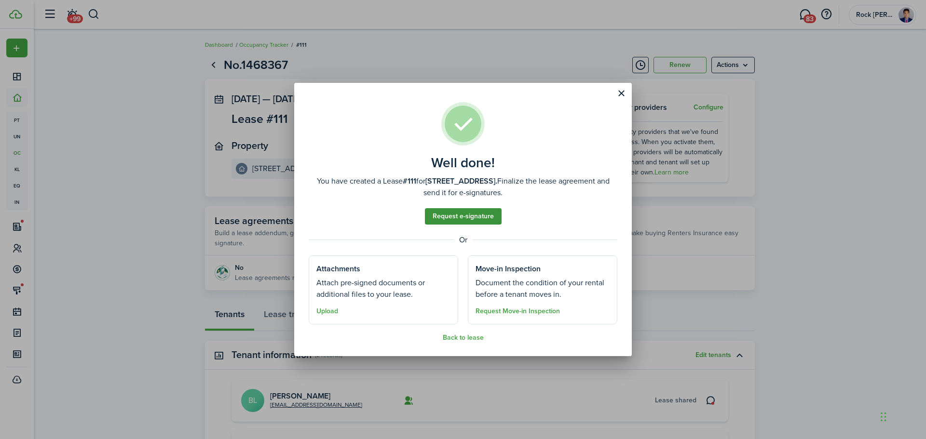
click at [450, 211] on link "Request e-signature" at bounding box center [463, 216] width 77 height 16
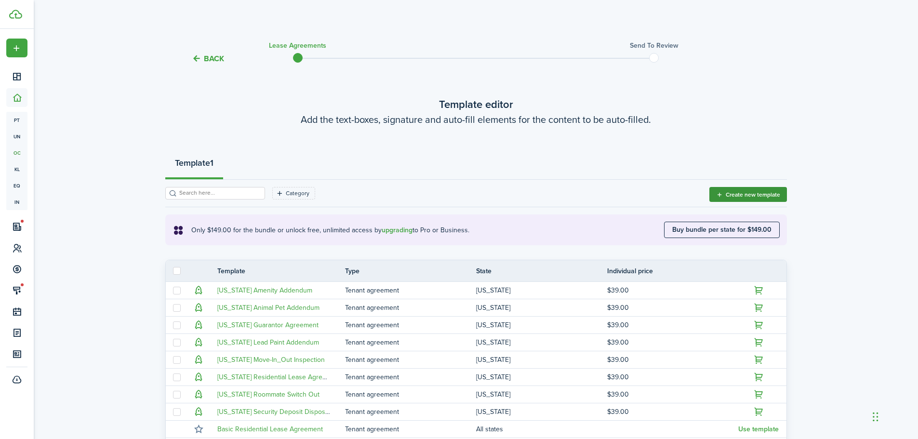
click at [775, 197] on button "Create new template" at bounding box center [749, 194] width 78 height 15
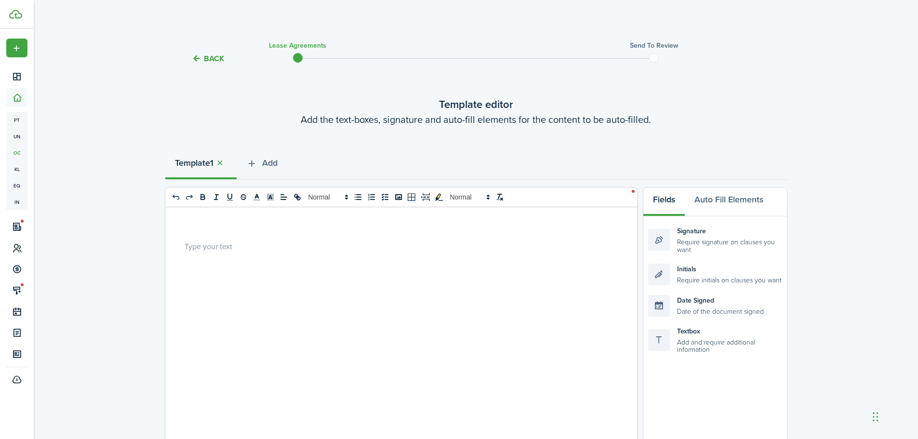
click at [274, 242] on p at bounding box center [398, 246] width 427 height 10
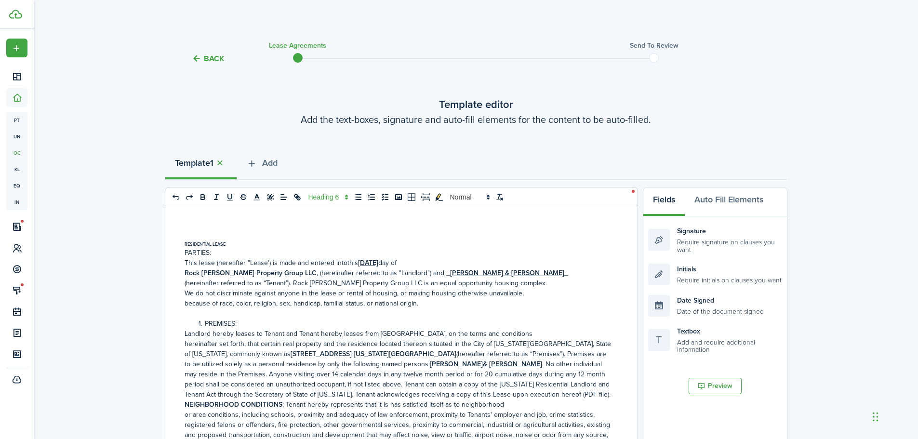
scroll to position [64, 0]
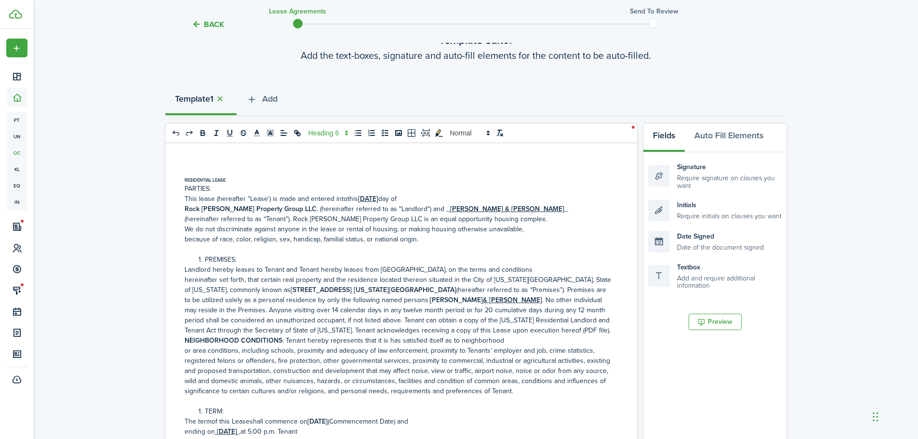
click at [344, 201] on p "This lease (hereafter "Lease') is made and entered intothis [DATE] day of Rock …" at bounding box center [398, 204] width 427 height 20
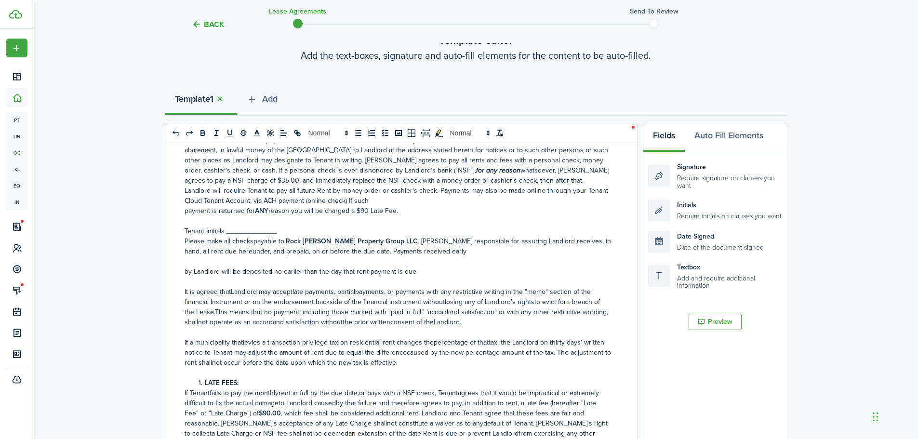
scroll to position [514, 0]
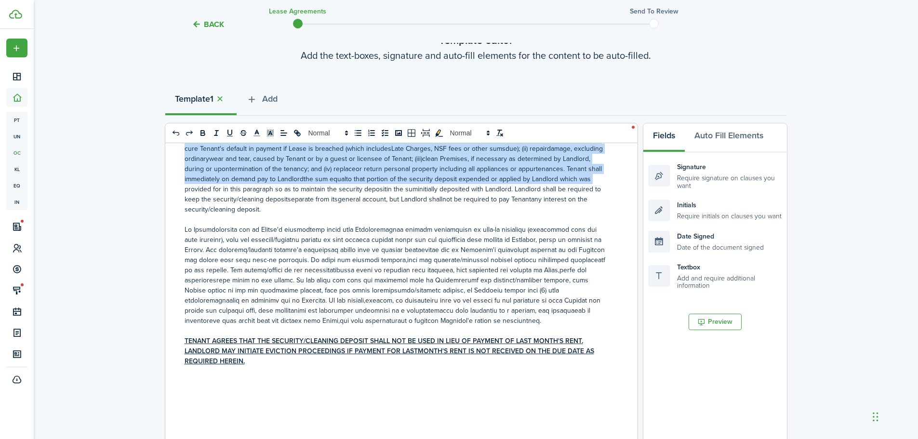
drag, startPoint x: 630, startPoint y: 176, endPoint x: 628, endPoint y: 186, distance: 9.5
click at [628, 186] on div "RESIDENTIAL LEASE PARTIES: This lease (hereafter "Lease') is made and entered i…" at bounding box center [397, 332] width 465 height 378
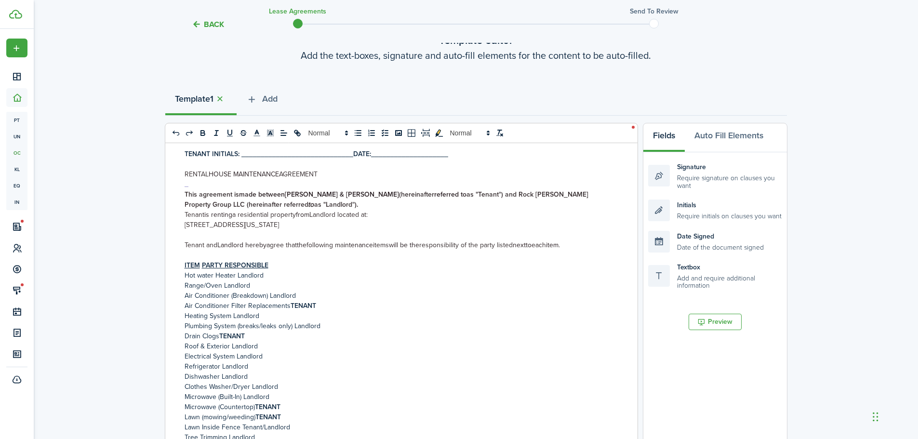
scroll to position [311, 0]
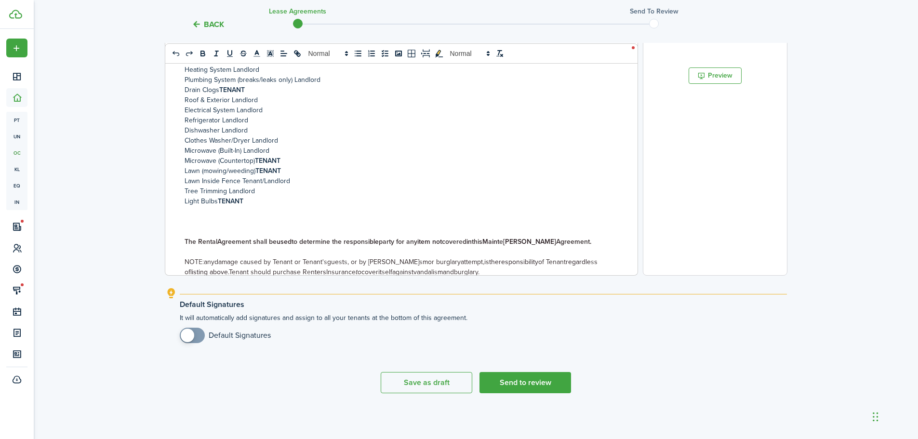
drag, startPoint x: 216, startPoint y: 334, endPoint x: 339, endPoint y: 354, distance: 125.2
click at [208, 337] on input "checkbox" at bounding box center [225, 335] width 91 height 15
checkbox input "true"
click at [197, 275] on div "RESIDENTIAL LEASE PARTIES: This lease (hereafter "Lease') is made and entered i…" at bounding box center [397, 86] width 465 height 378
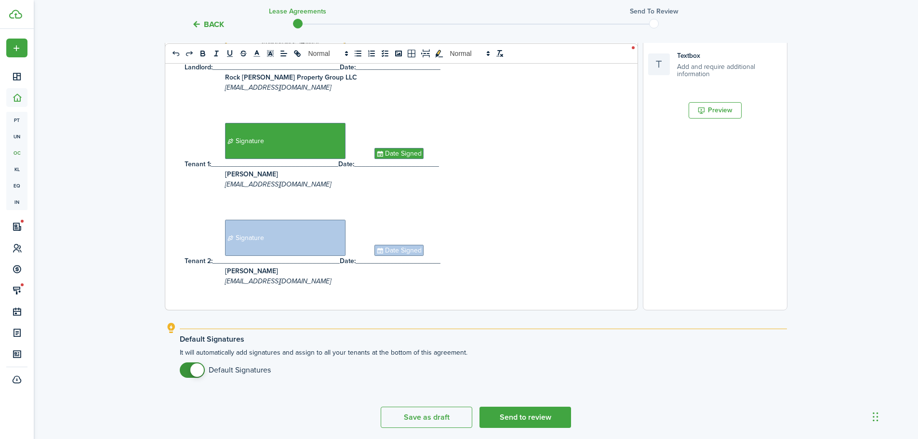
scroll to position [305, 0]
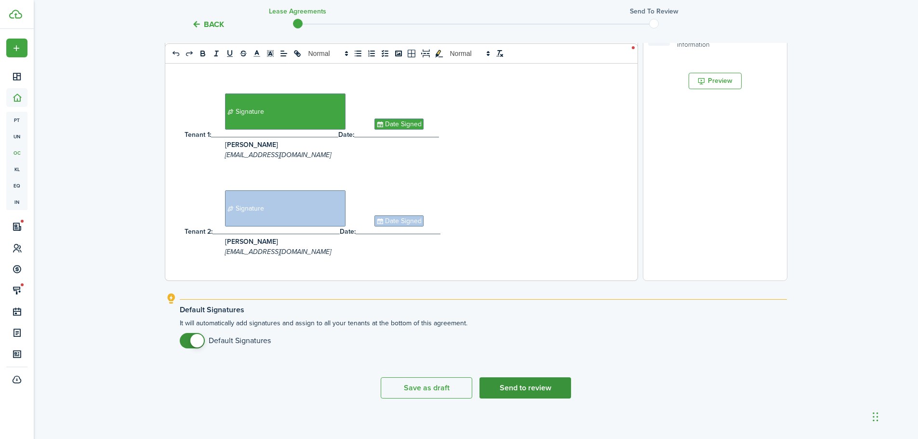
click at [543, 388] on button "Send to review" at bounding box center [526, 388] width 92 height 21
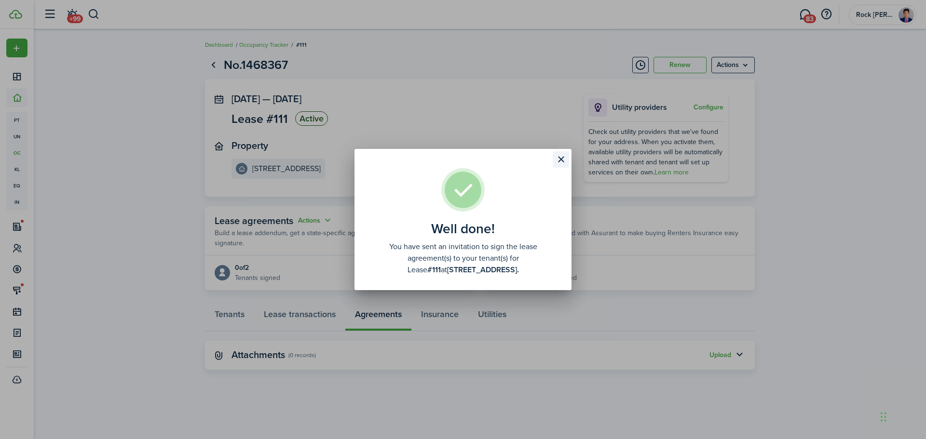
click at [566, 154] on button "Close modal" at bounding box center [561, 159] width 16 height 16
